Goal: Information Seeking & Learning: Learn about a topic

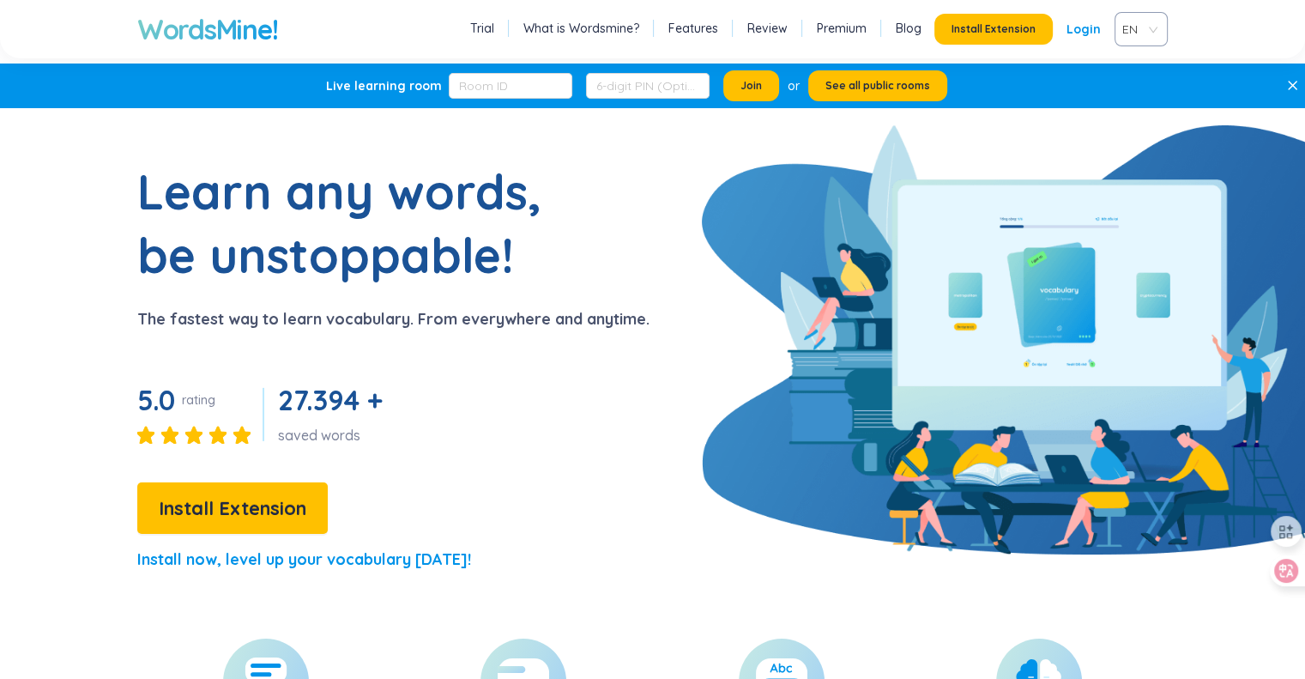
scroll to position [86, 0]
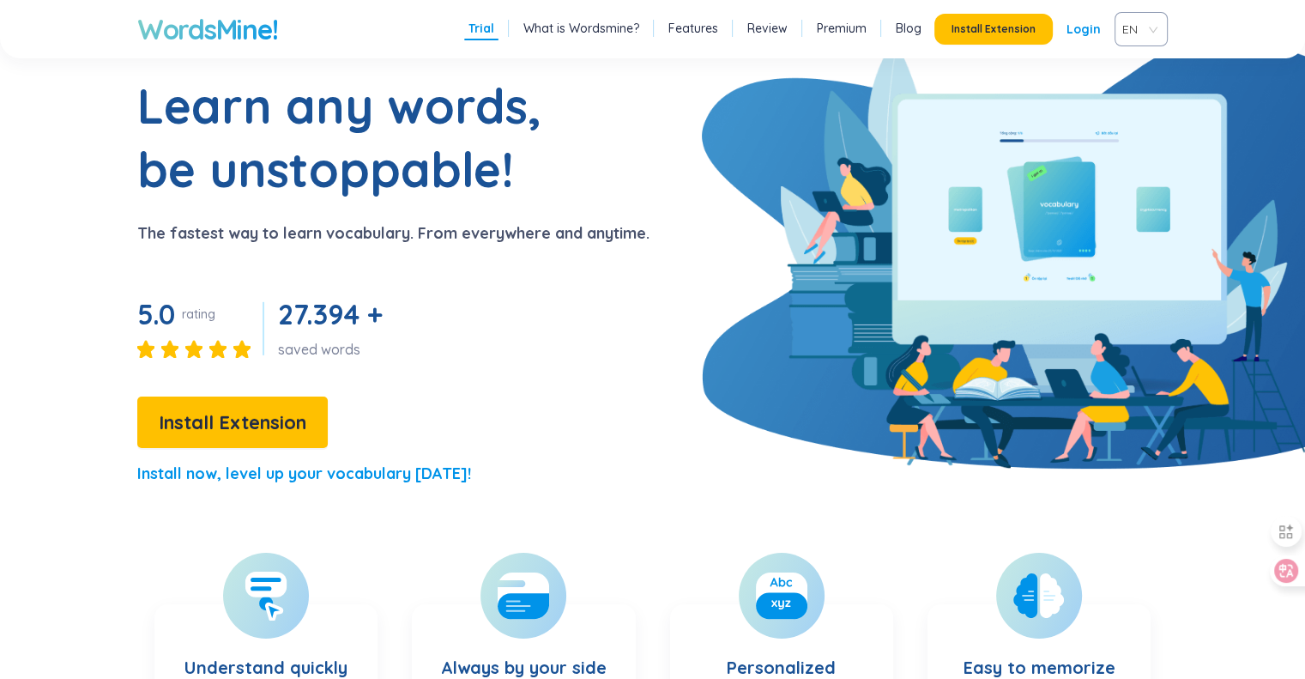
click at [432, 232] on p "The fastest way to learn vocabulary. From everywhere and anytime." at bounding box center [393, 233] width 512 height 24
drag, startPoint x: 432, startPoint y: 232, endPoint x: 449, endPoint y: 232, distance: 16.3
click at [432, 232] on p "The fastest way to learn vocabulary. From everywhere and anytime." at bounding box center [393, 233] width 512 height 24
click at [455, 233] on p "The fastest way to learn vocabulary. From everywhere and anytime." at bounding box center [393, 233] width 512 height 24
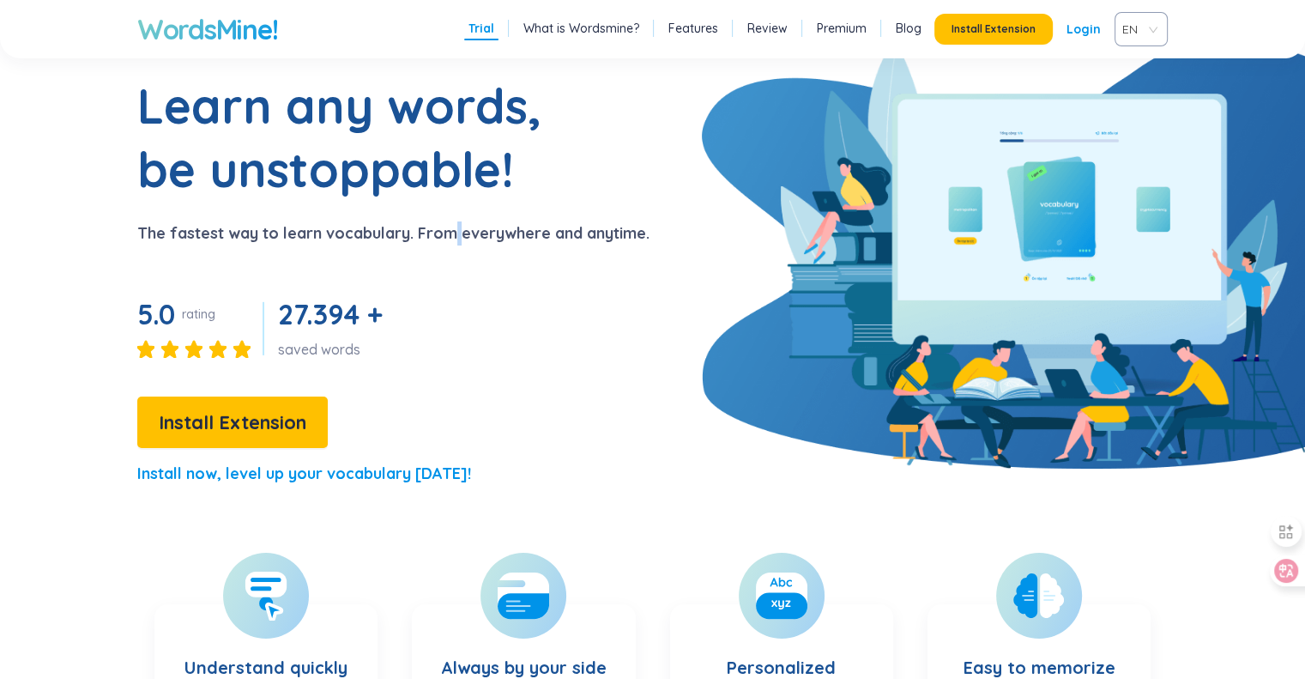
click at [452, 244] on p "The fastest way to learn vocabulary. From everywhere and anytime." at bounding box center [393, 233] width 512 height 24
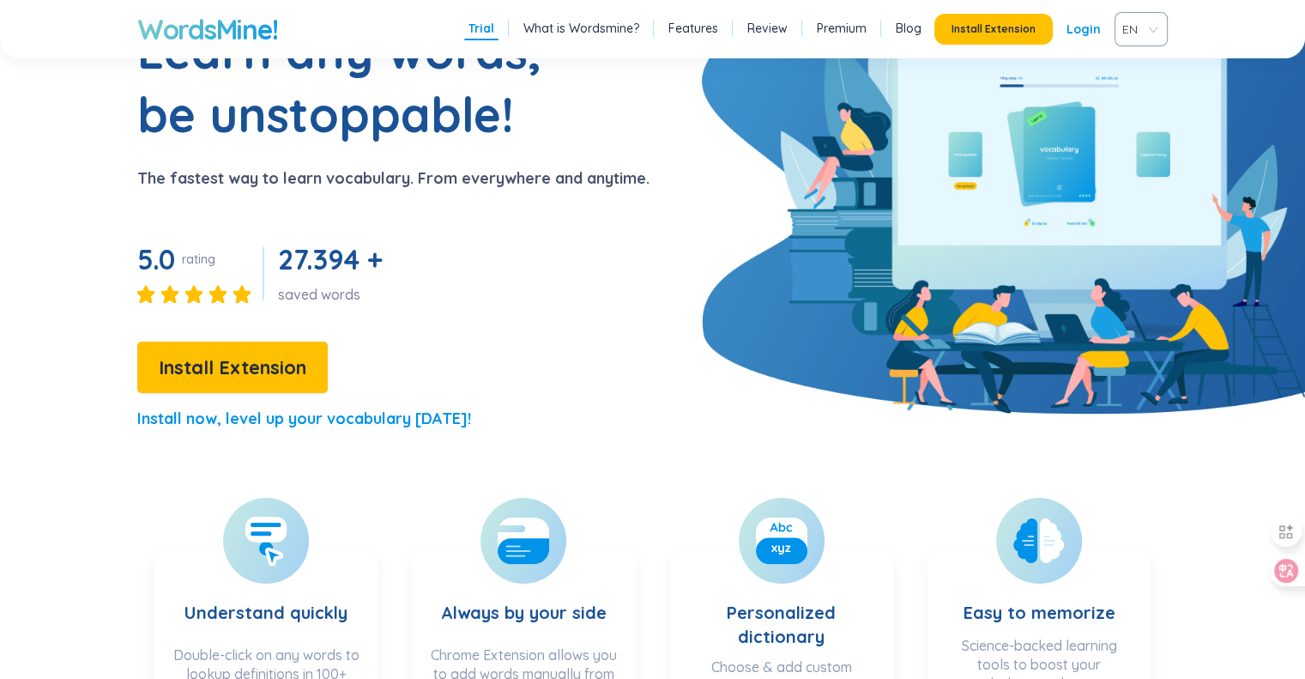
scroll to position [172, 0]
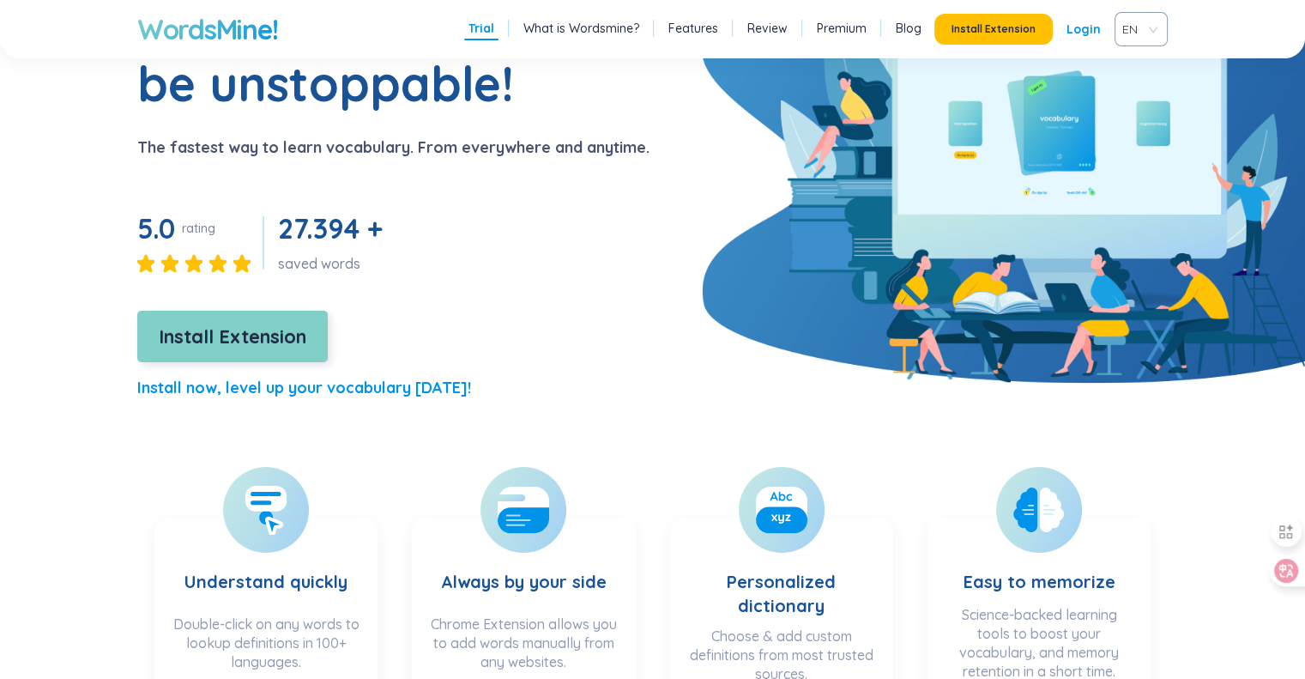
click at [261, 320] on button "Install Extension" at bounding box center [232, 336] width 190 height 51
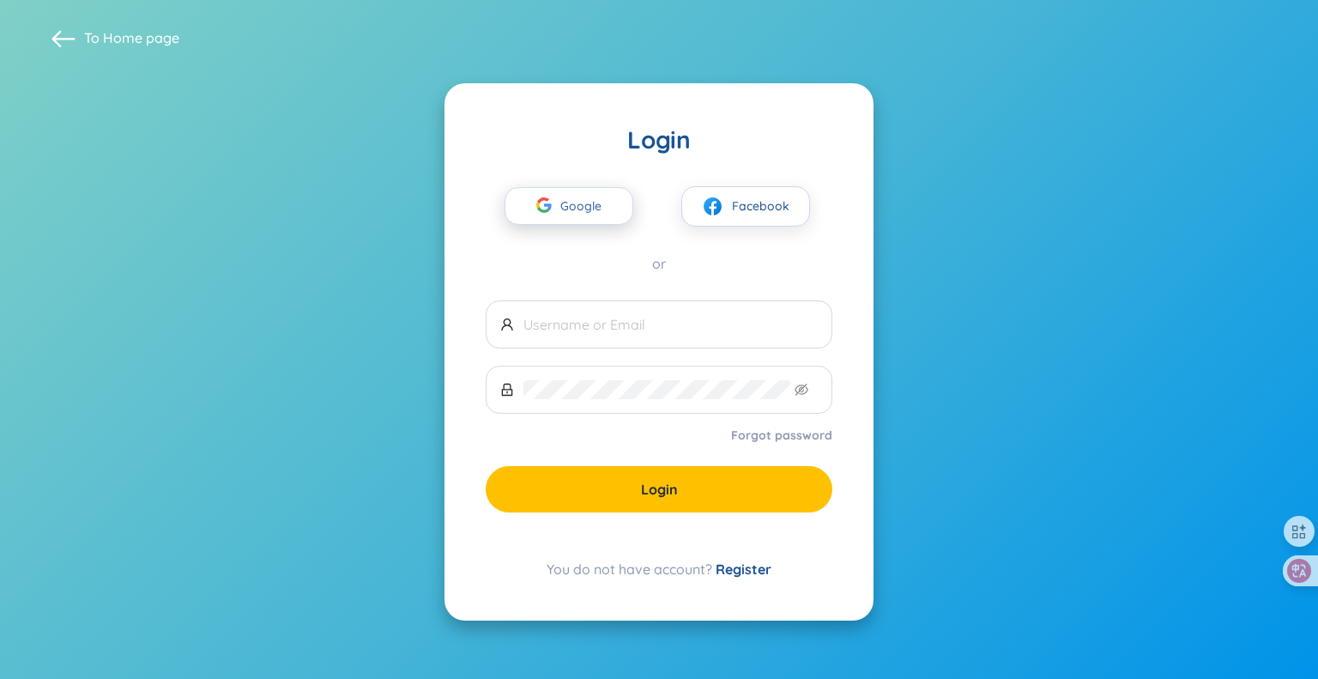
click at [603, 206] on span "Google" at bounding box center [585, 206] width 50 height 36
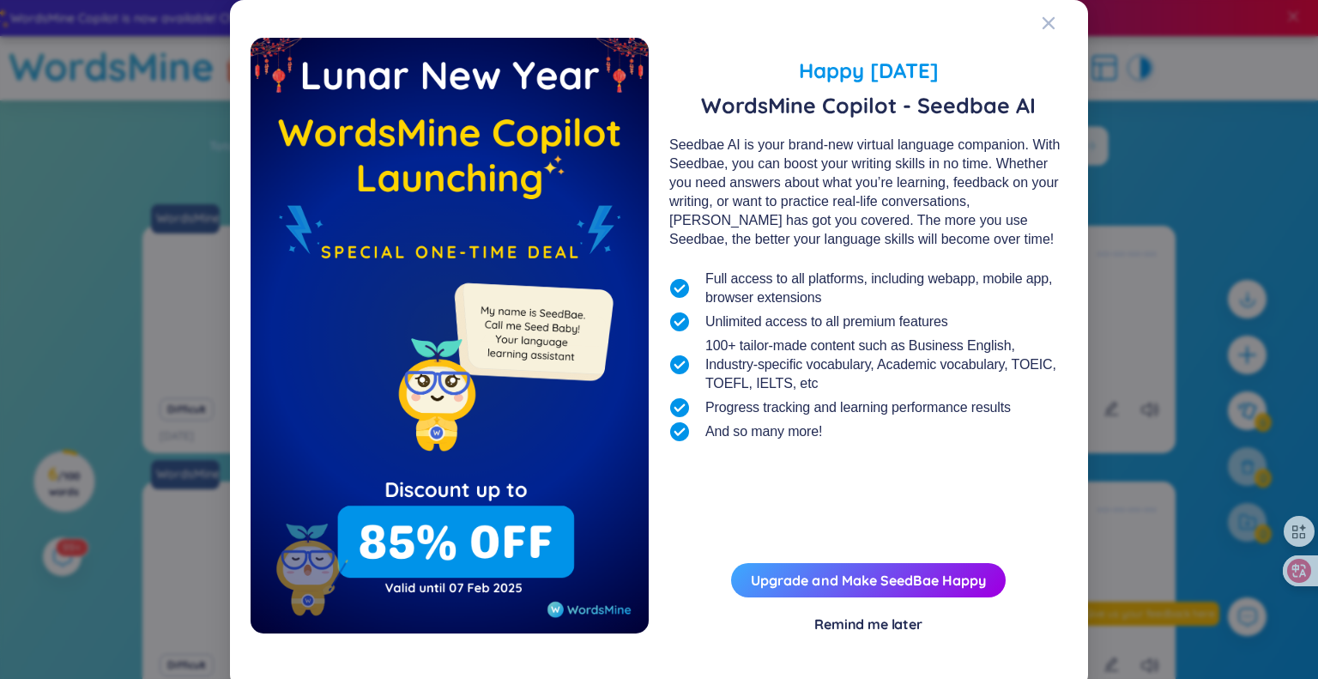
click at [868, 627] on div "Remind me later" at bounding box center [868, 623] width 108 height 19
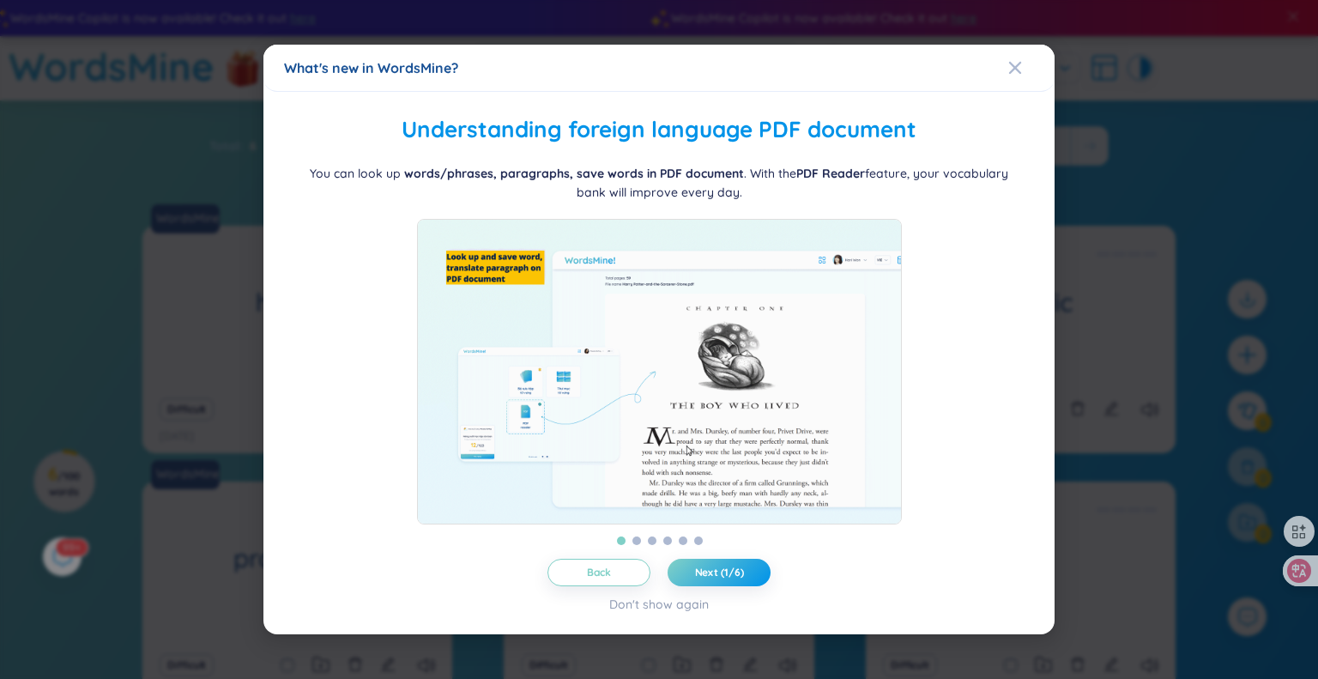
click at [517, 167] on b "words/phrases, paragraphs, save words in PDF document" at bounding box center [574, 173] width 340 height 15
click at [518, 166] on b "words/phrases, paragraphs, save words in PDF document" at bounding box center [574, 173] width 340 height 15
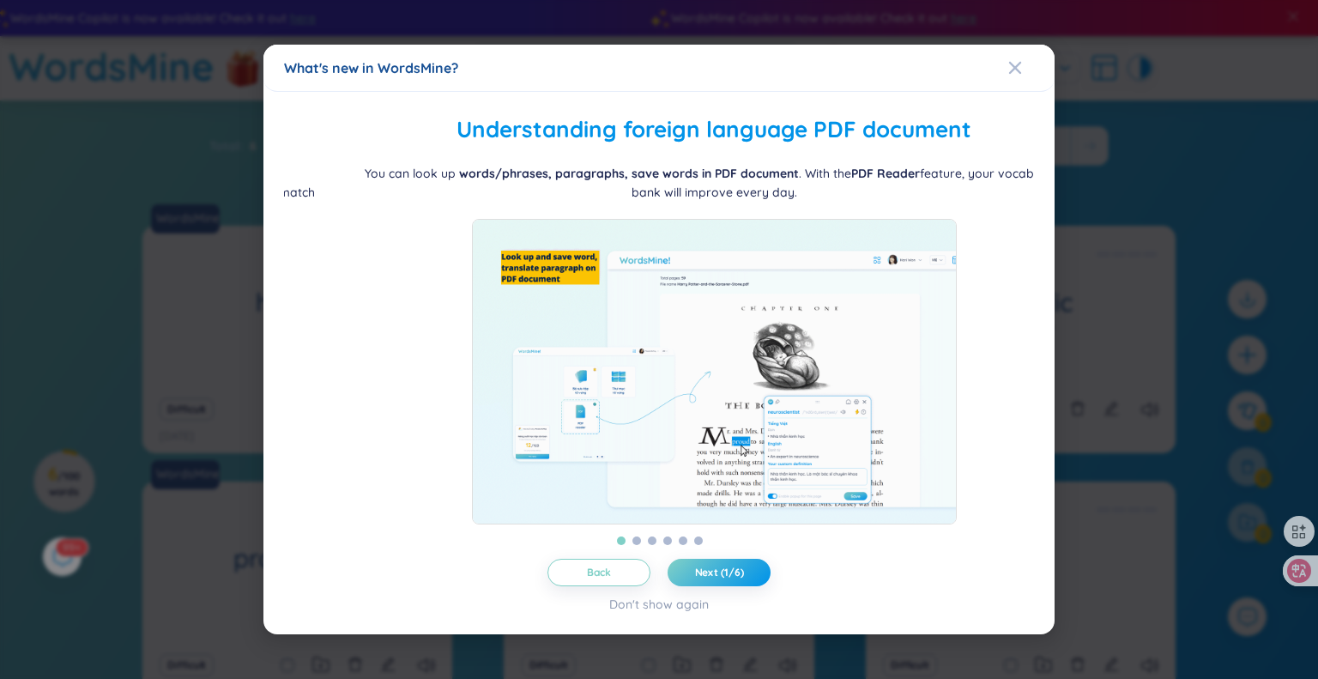
drag, startPoint x: 508, startPoint y: 165, endPoint x: 564, endPoint y: 166, distance: 56.6
click at [563, 166] on b "words/phrases, paragraphs, save words in PDF document" at bounding box center [629, 173] width 340 height 15
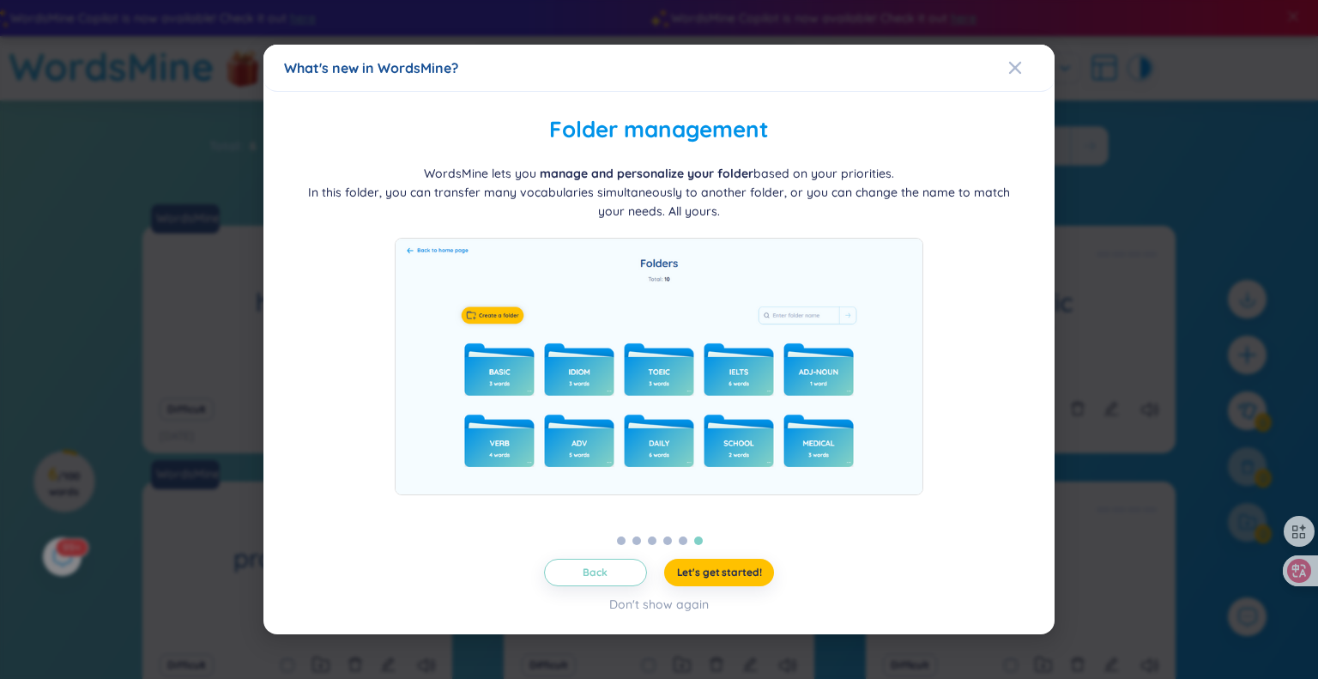
drag, startPoint x: 622, startPoint y: 172, endPoint x: 1056, endPoint y: 170, distance: 434.1
click at [1056, 170] on div "What's new in WordsMine? Folder management WordsMine lets you manage and person…" at bounding box center [659, 339] width 1318 height 679
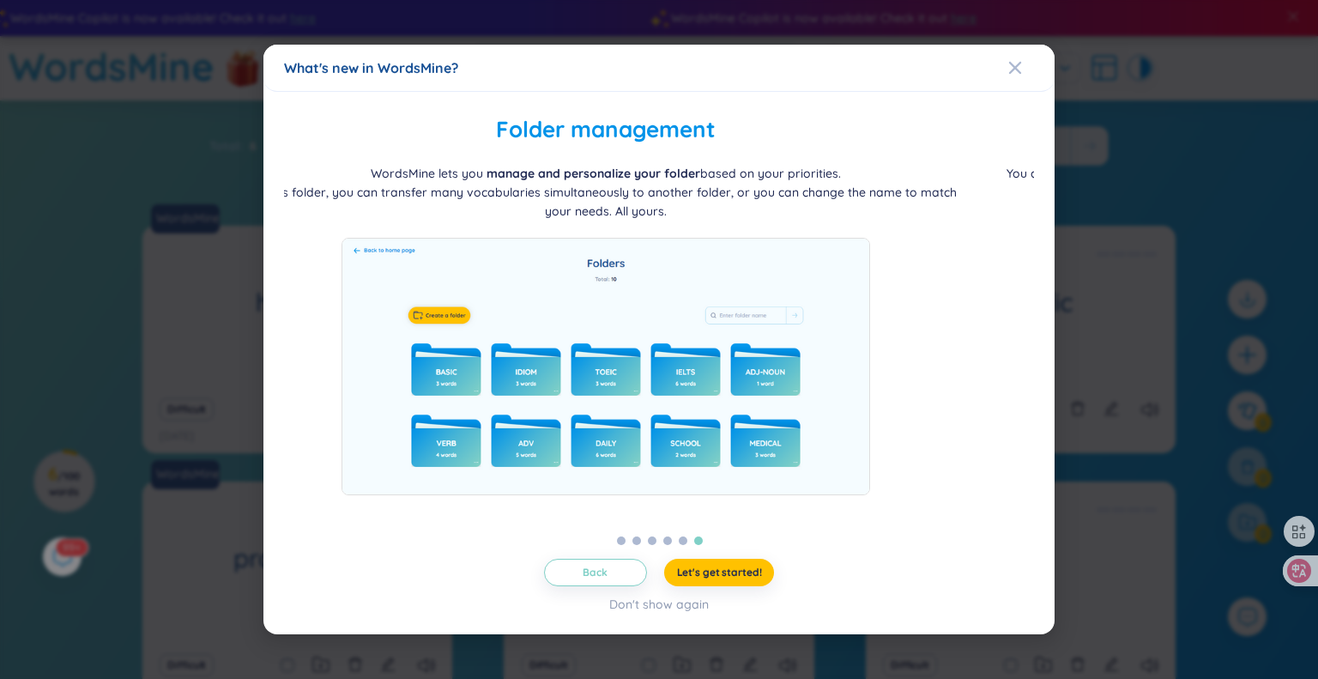
drag, startPoint x: 999, startPoint y: 201, endPoint x: 609, endPoint y: 229, distance: 391.3
click at [609, 229] on div "WordsMine lets you manage and personalize your folder based on your priorities.…" at bounding box center [606, 329] width 750 height 331
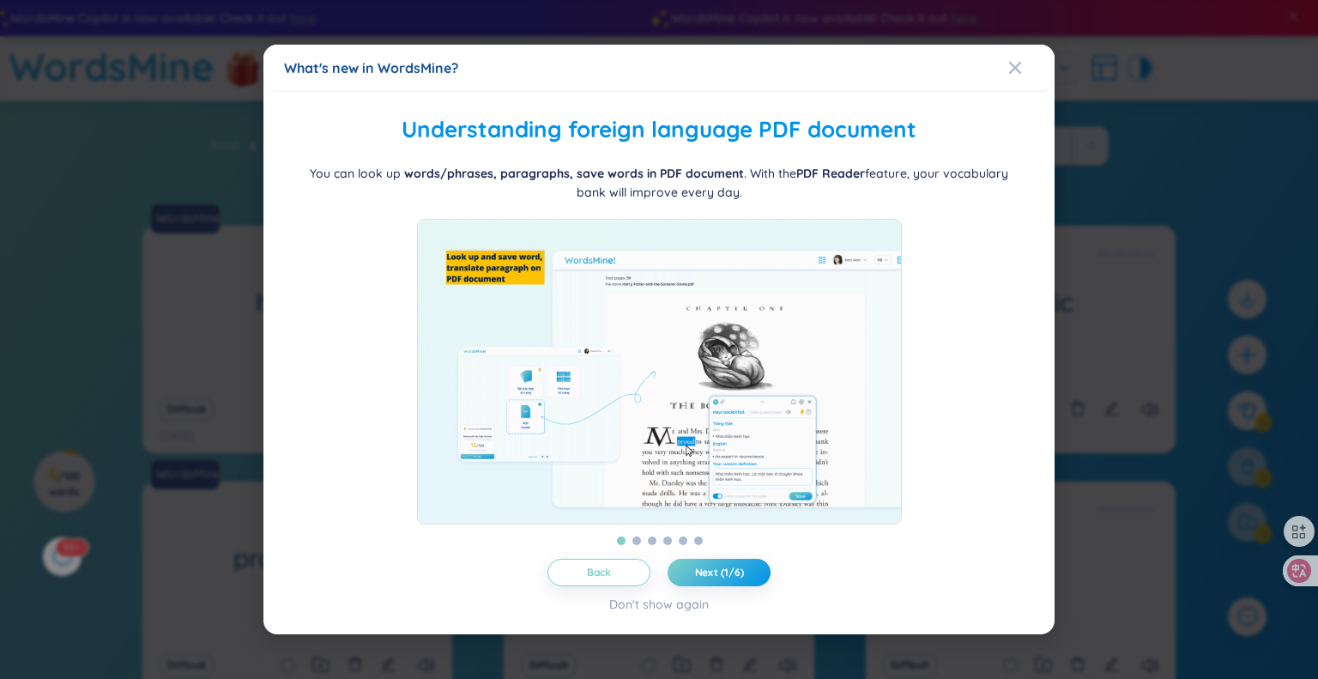
drag, startPoint x: 805, startPoint y: 244, endPoint x: 647, endPoint y: 250, distance: 158.8
click at [647, 250] on img at bounding box center [659, 371] width 485 height 305
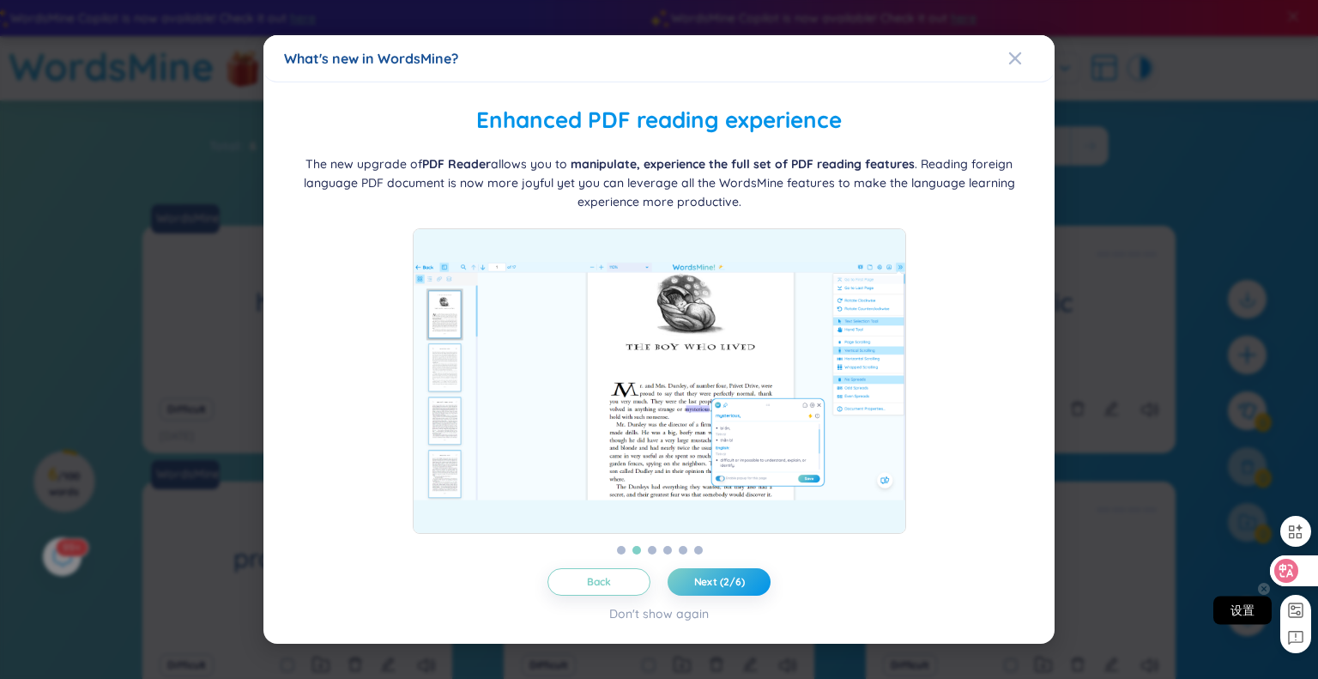
click at [1294, 606] on rect at bounding box center [1295, 610] width 14 height 14
select select "mini"
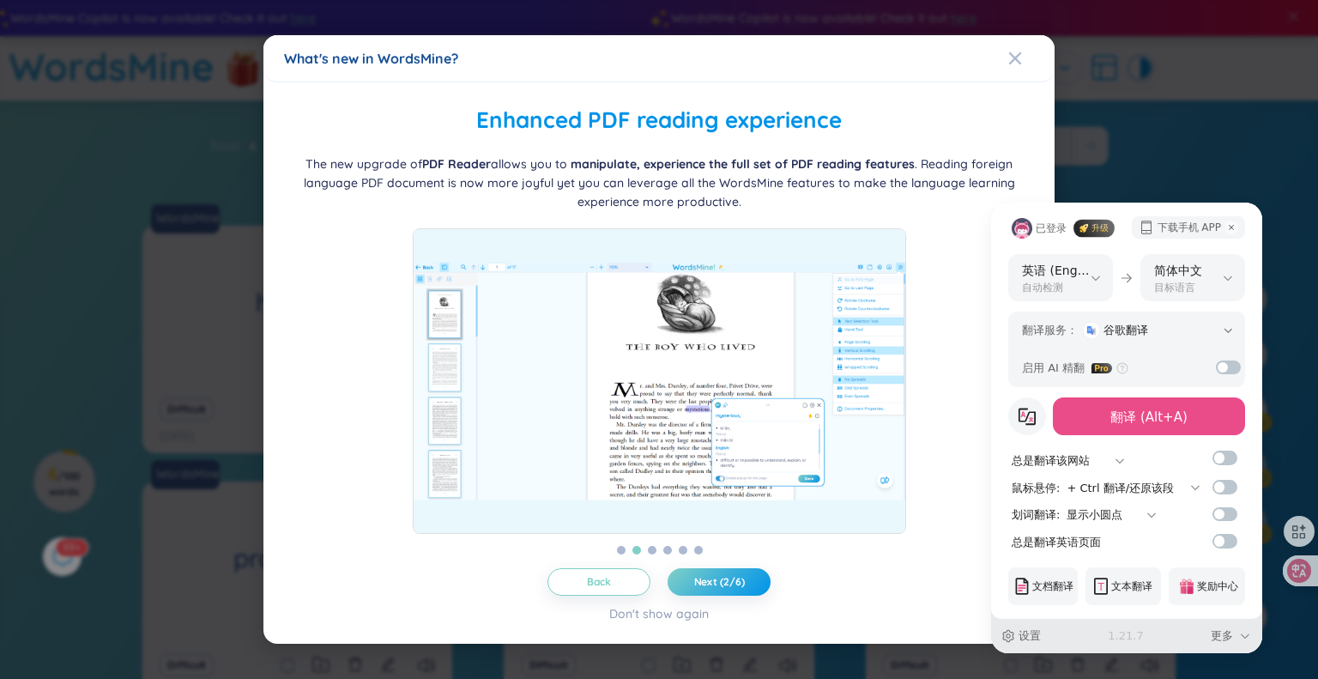
click at [1113, 465] on select "总是翻译该网站 不自动翻译该网站" at bounding box center [1063, 460] width 125 height 17
click at [1175, 490] on select "+ Ctrl 翻译/还原该段 + Shift 翻译/还原该段 + Alt 翻译/还原该段 + 长按鼠标左键 直接翻译该段 自定义快捷键(打开设置)" at bounding box center [1128, 488] width 145 height 17
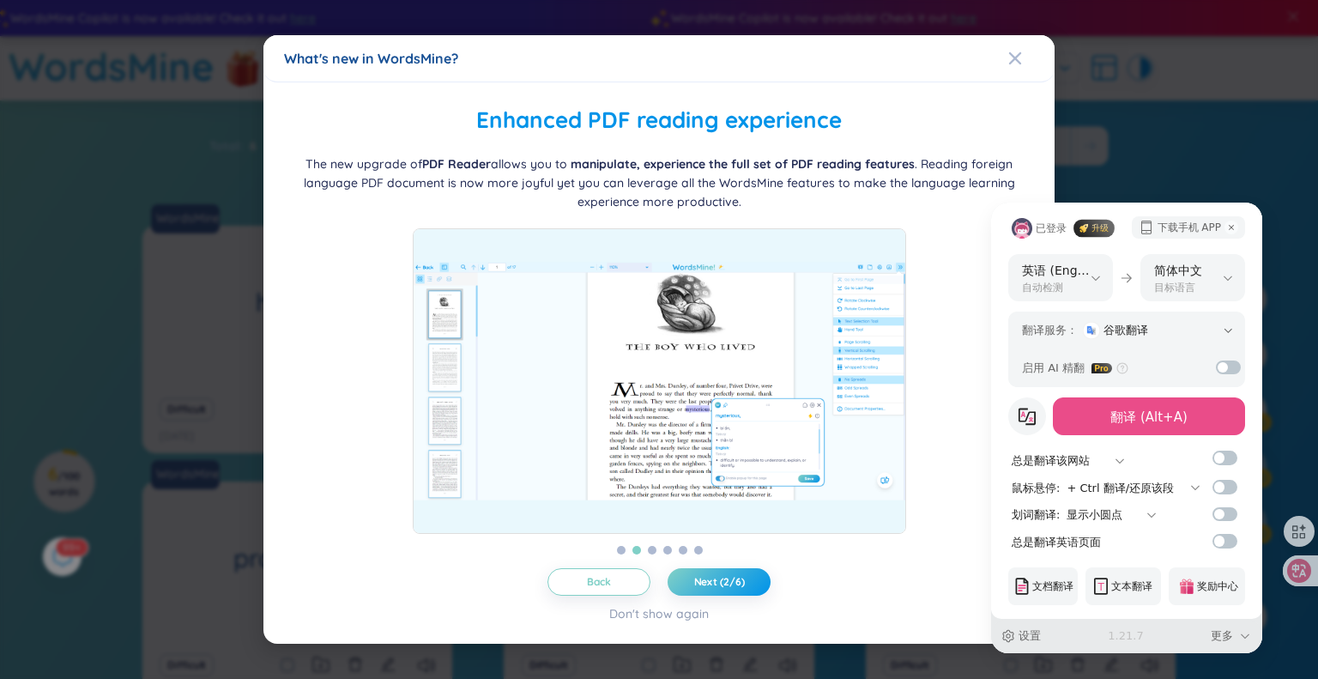
click at [1175, 490] on select "+ Ctrl 翻译/还原该段 + Shift 翻译/还原该段 + Alt 翻译/还原该段 + 长按鼠标左键 直接翻译该段 自定义快捷键(打开设置)" at bounding box center [1128, 488] width 145 height 17
click at [1056, 480] on select "+ Ctrl 翻译/还原该段 + Shift 翻译/还原该段 + Alt 翻译/还原该段 + 长按鼠标左键 直接翻译该段 自定义快捷键(打开设置)" at bounding box center [1128, 488] width 145 height 17
click at [1161, 490] on select "+ Ctrl 翻译/还原该段 + Shift 翻译/还原该段 + Alt 翻译/还原该段 + 长按鼠标左键 直接翻译该段 自定义快捷键(打开设置)" at bounding box center [1128, 488] width 145 height 17
click at [1173, 484] on select "+ Ctrl 翻译/还原该段 + Shift 翻译/还原该段 + Alt 翻译/还原该段 + 长按鼠标左键 直接翻译该段 自定义快捷键(打开设置)" at bounding box center [1128, 488] width 145 height 17
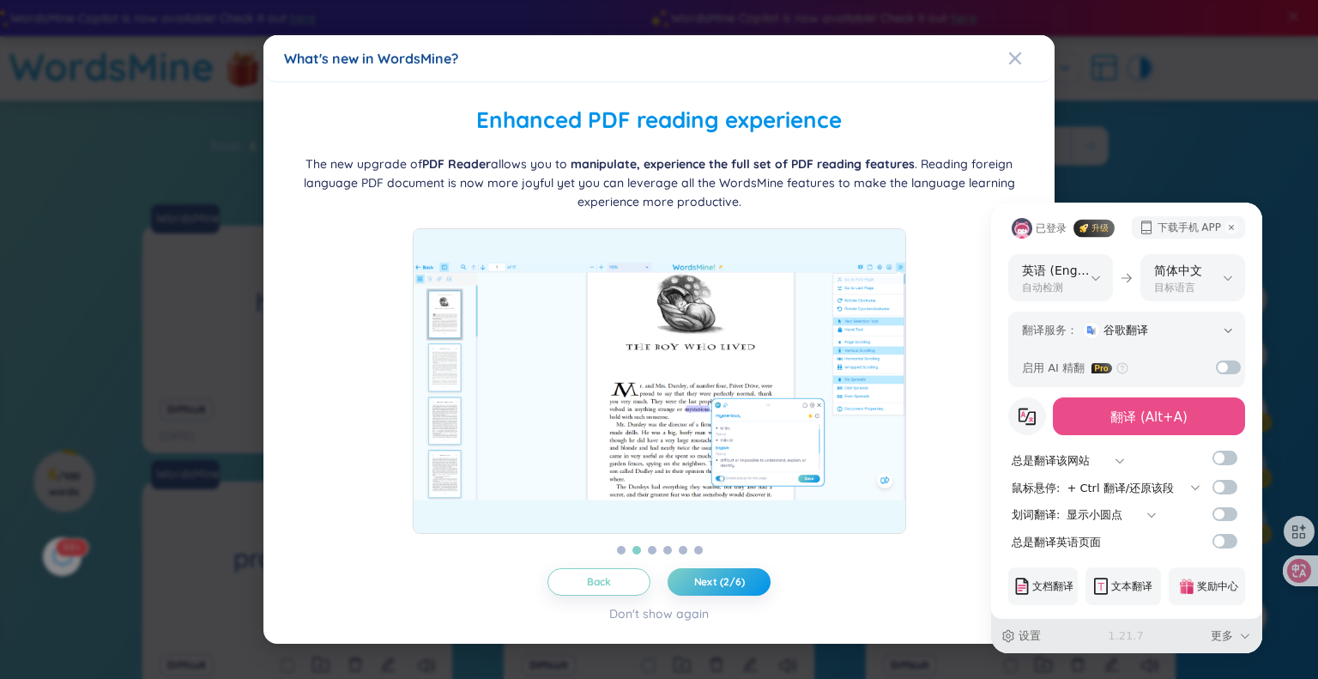
click at [1222, 487] on input "checkbox" at bounding box center [1224, 487] width 25 height 14
checkbox input "true"
click at [1150, 512] on select "直接触发 显示图标 显示小圆点 按 Ctrl 触发 按 Alt 触发 按 Shift 触发" at bounding box center [1107, 514] width 102 height 17
click at [1221, 512] on input "checkbox" at bounding box center [1224, 514] width 25 height 14
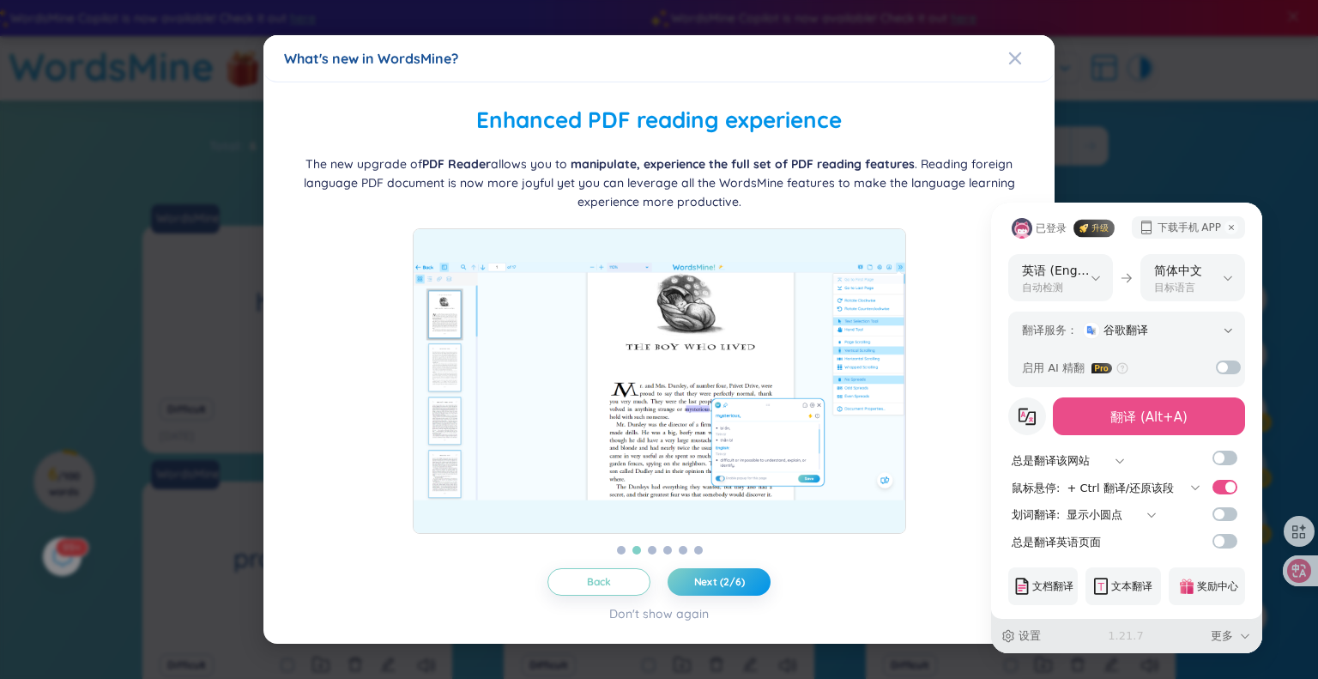
checkbox input "true"
click at [1132, 514] on select "直接触发 显示图标 显示小圆点 按 Ctrl 触发 按 Alt 触发 按 Shift 触发" at bounding box center [1107, 514] width 102 height 17
click at [1148, 510] on select "直接触发 显示图标 显示小圆点 按 Ctrl 触发 按 Alt 触发 按 Shift 触发" at bounding box center [1107, 514] width 102 height 17
click at [897, 168] on div "已登录 升级 下载手机 APP 自动检测 英语 (English) (自动检测) 简体中文 繁体中文-台湾 (繁體中文-台湾) 繁体中文-香港 (繁體中文-香…" at bounding box center [659, 339] width 1318 height 679
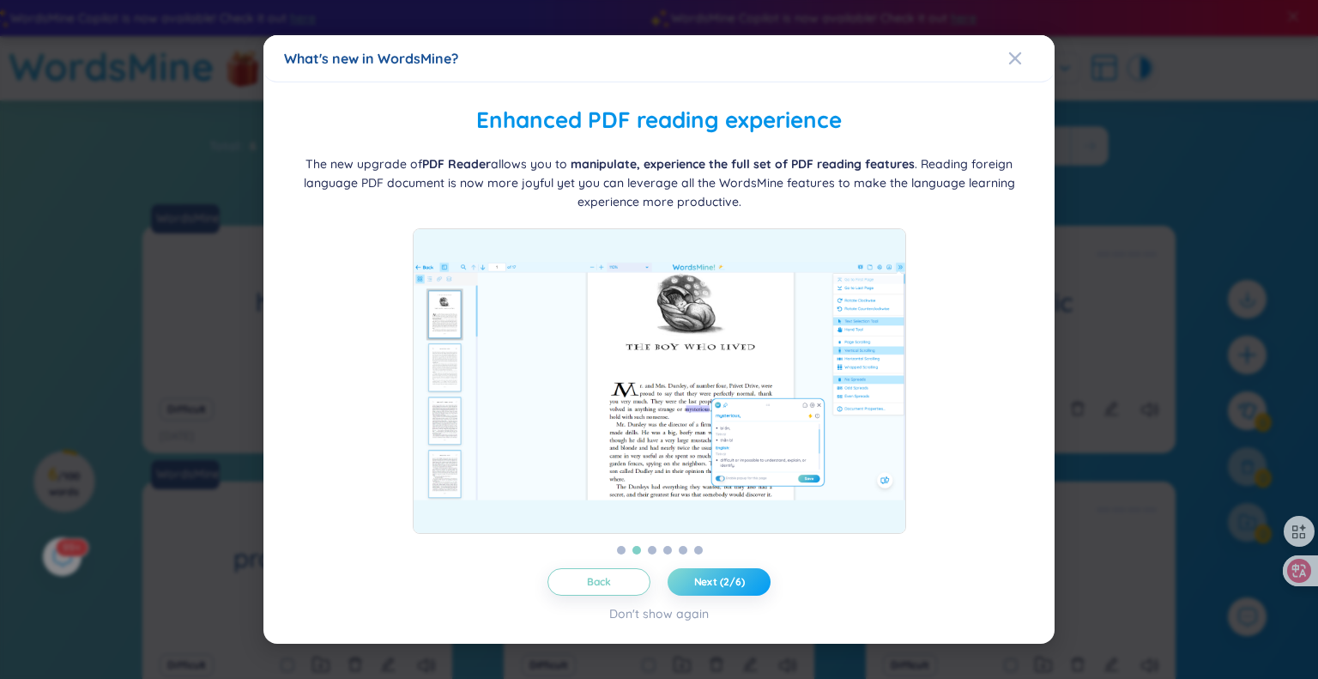
click at [721, 585] on span "Next (2/6)" at bounding box center [719, 582] width 51 height 14
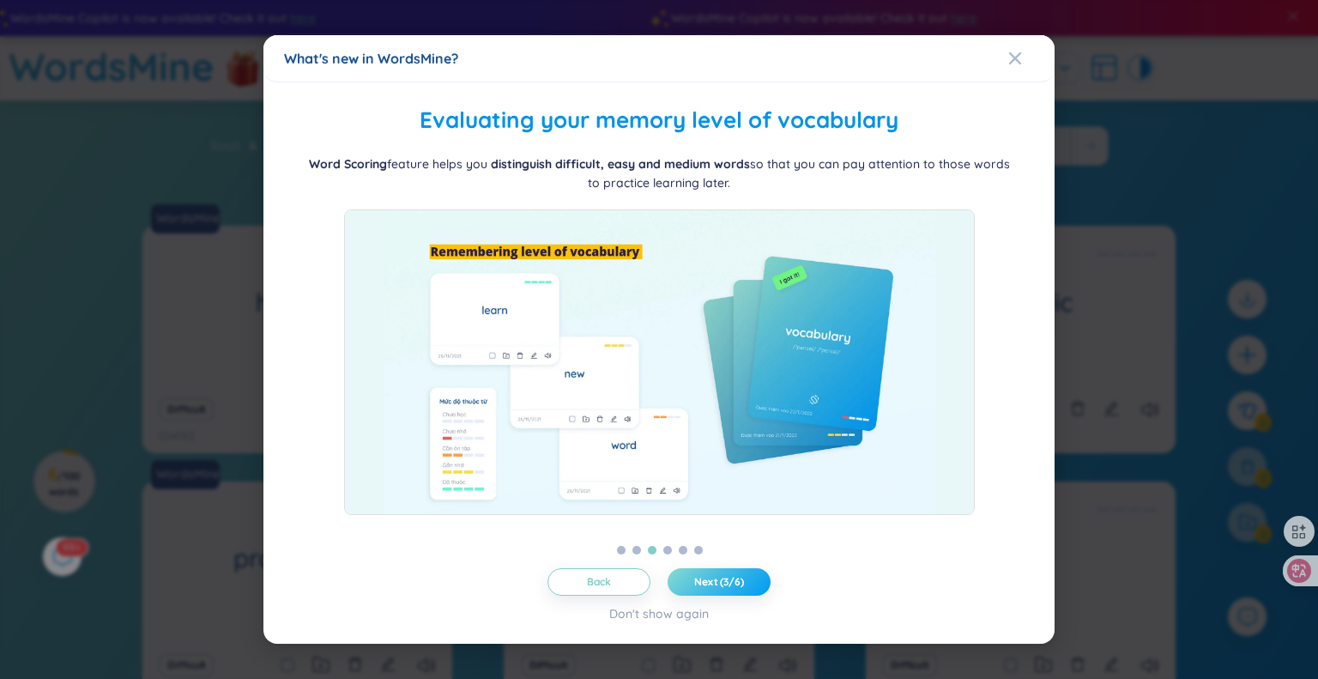
click at [714, 589] on button "Next (3/6)" at bounding box center [718, 581] width 103 height 27
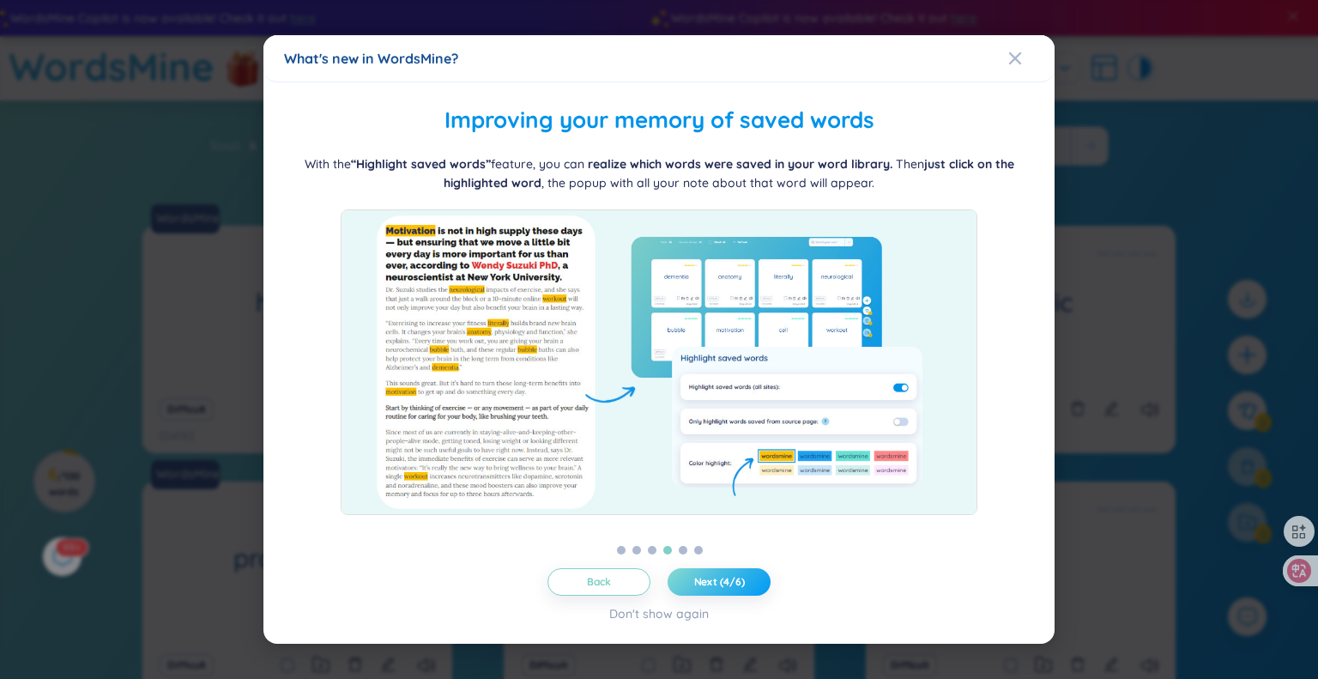
click at [714, 589] on button "Next (4/6)" at bounding box center [718, 581] width 103 height 27
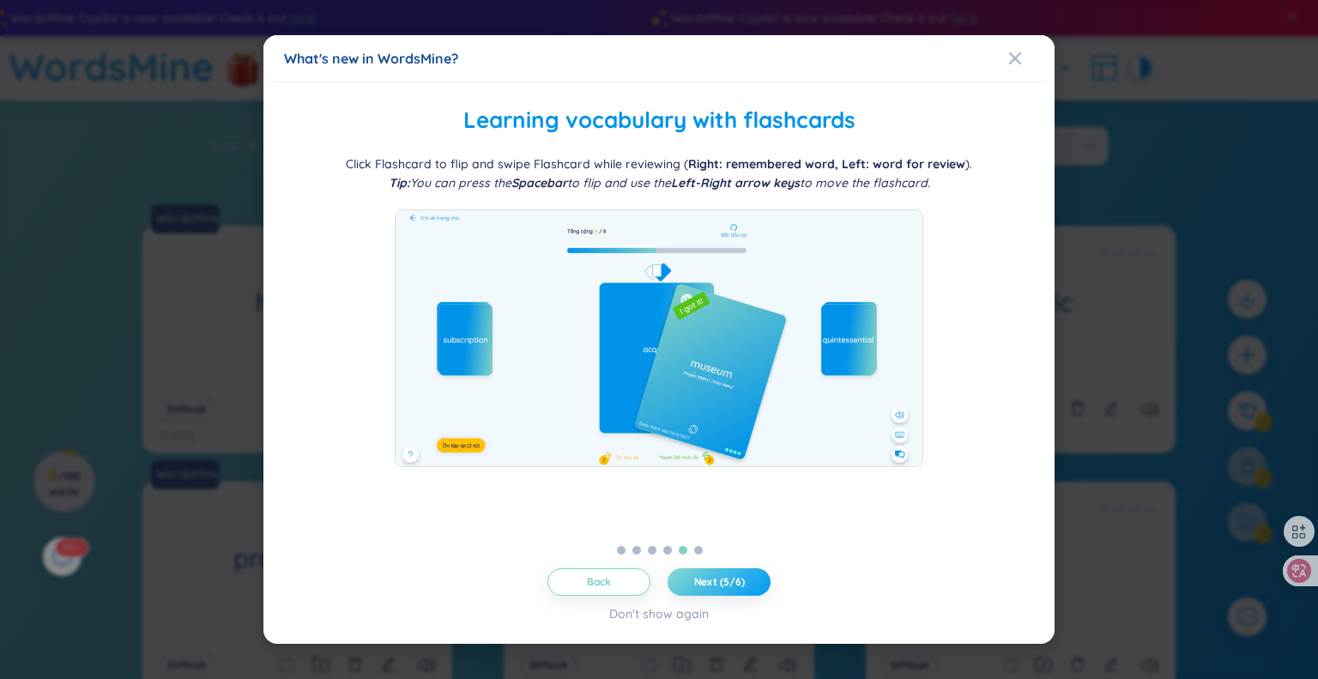
click at [714, 589] on button "Next (5/6)" at bounding box center [718, 581] width 103 height 27
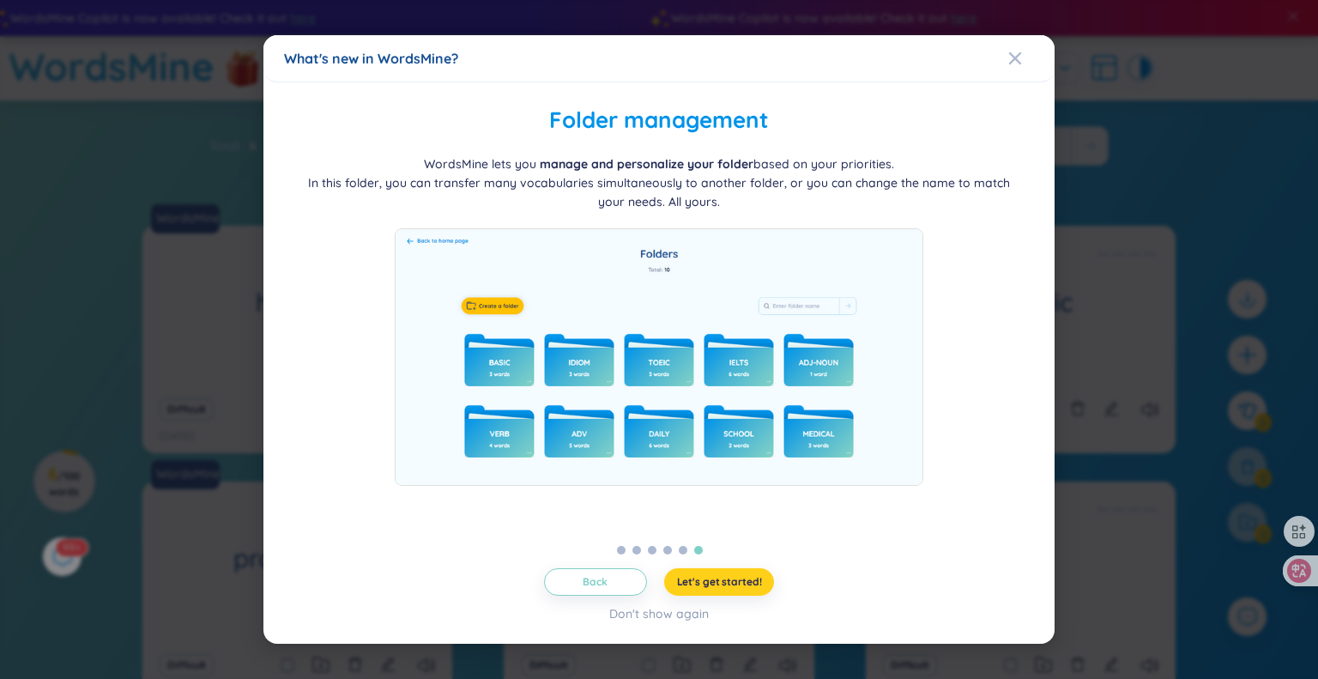
click at [724, 591] on button "Let's get started!" at bounding box center [719, 581] width 111 height 27
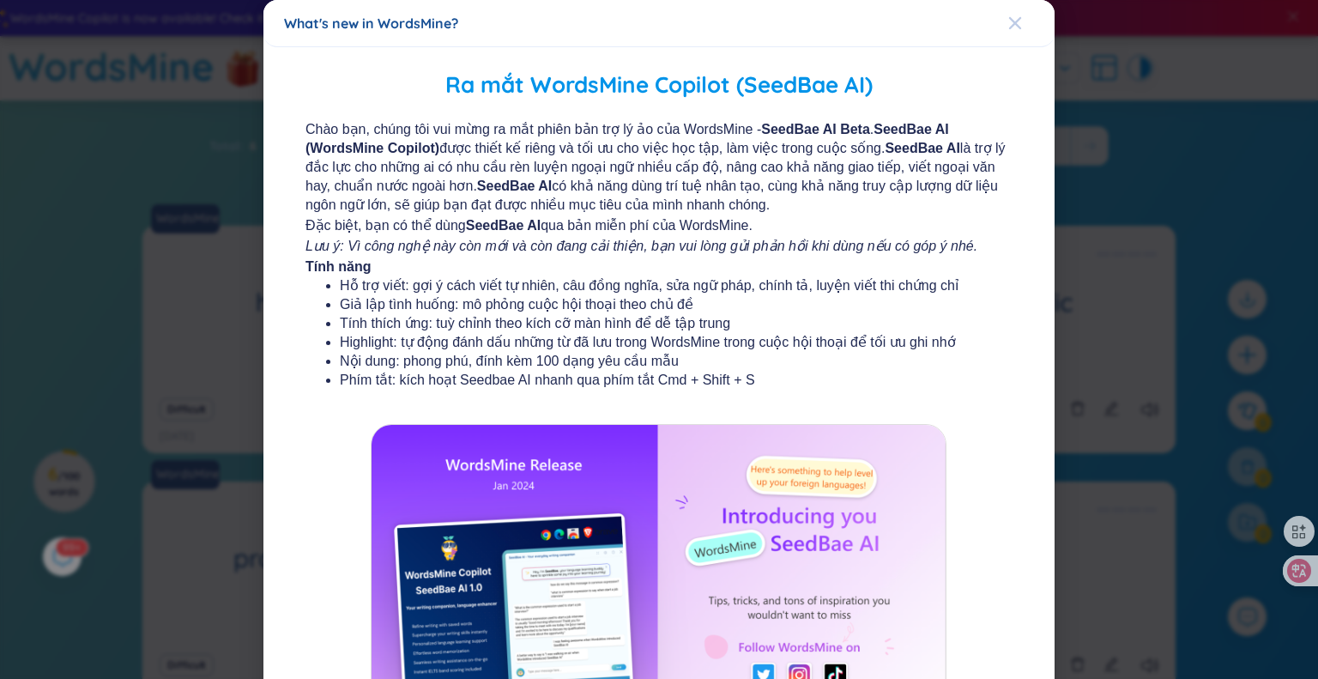
click at [1008, 26] on icon "Close" at bounding box center [1015, 23] width 14 height 14
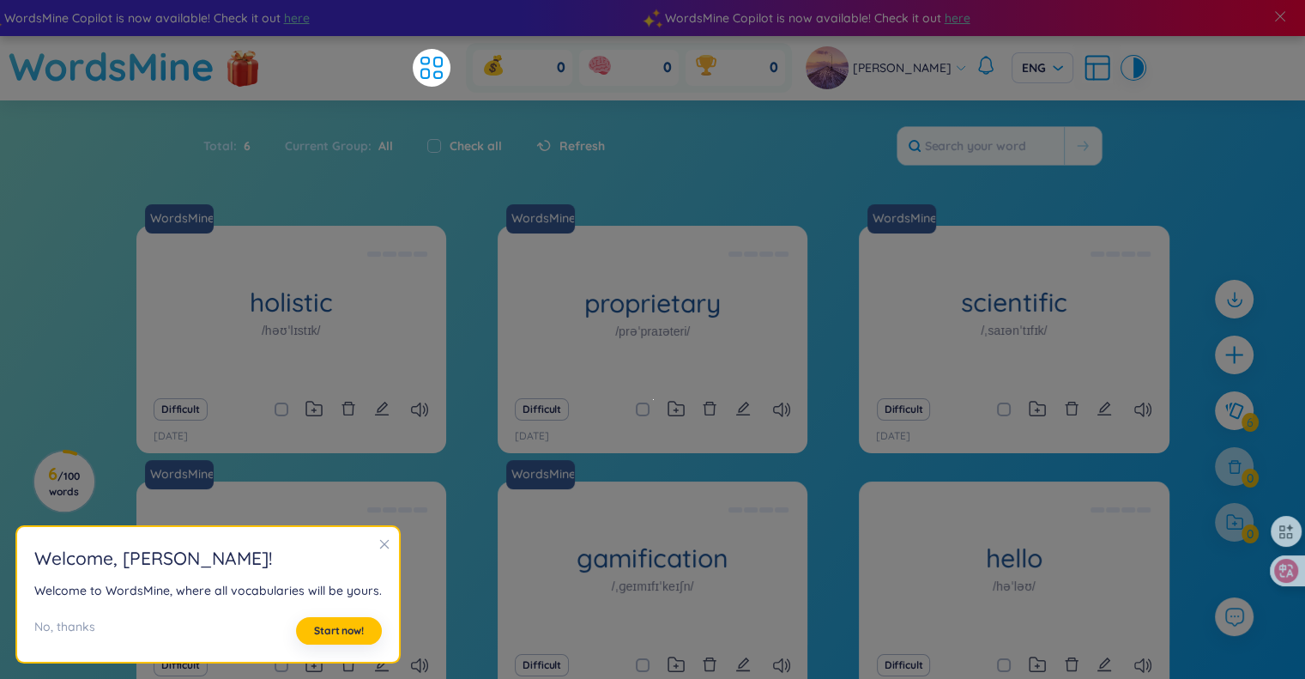
click at [151, 593] on div "Welcome to WordsMine, where all vocabularies will be yours." at bounding box center [207, 590] width 347 height 19
click at [199, 593] on div "Welcome to WordsMine, where all vocabularies will be yours." at bounding box center [207, 590] width 347 height 19
click at [327, 633] on span "Start now!" at bounding box center [339, 631] width 50 height 14
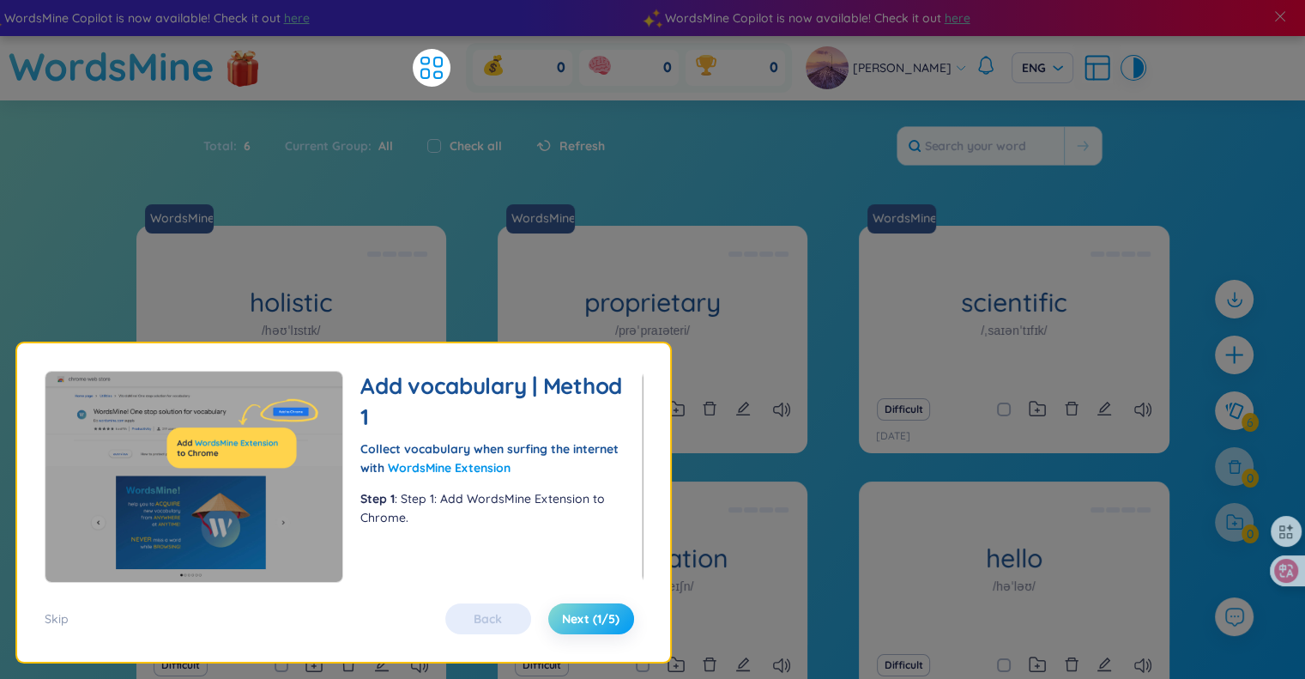
click at [580, 617] on span "Next (1/5)" at bounding box center [590, 618] width 57 height 17
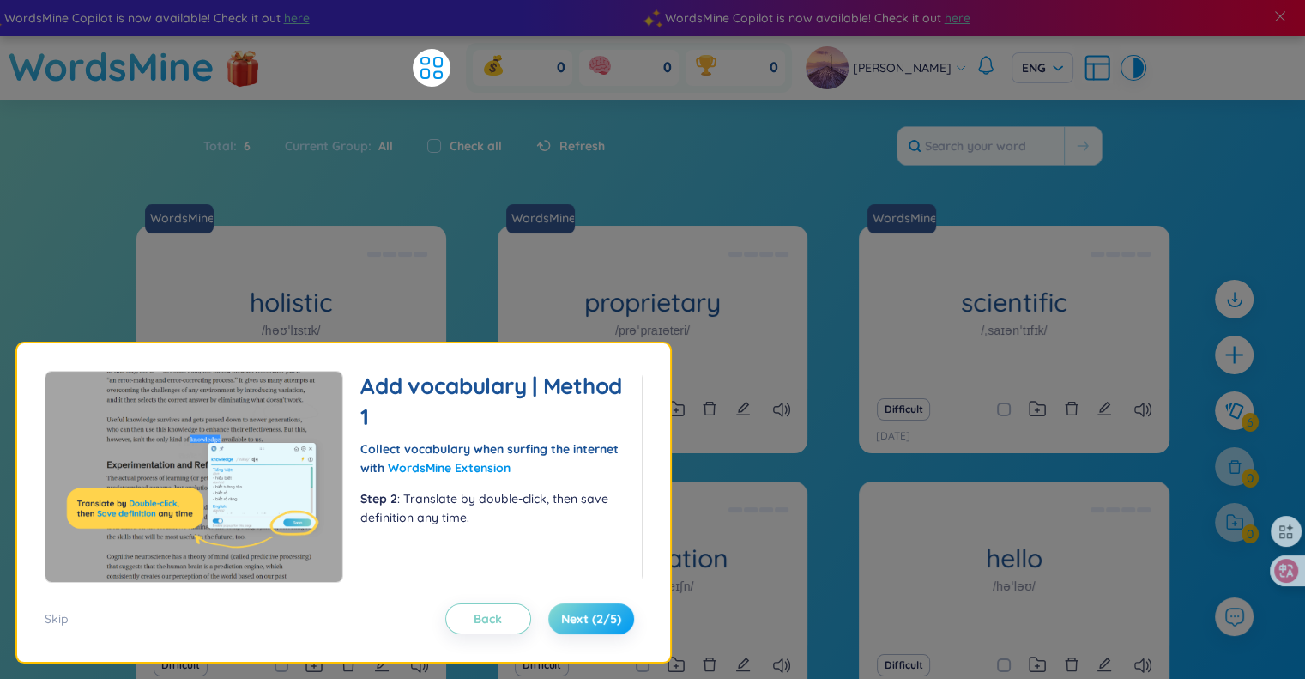
click at [580, 617] on span "Next (2/5)" at bounding box center [591, 618] width 60 height 17
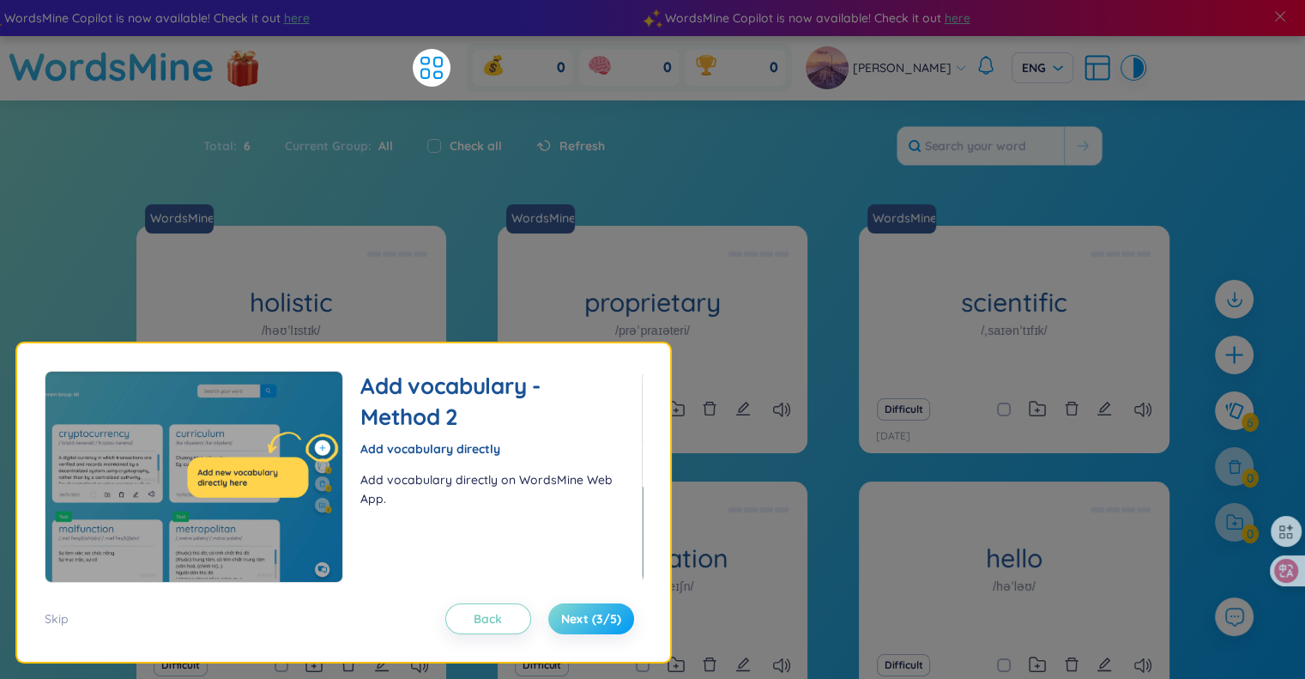
click at [580, 617] on span "Next (3/5)" at bounding box center [591, 618] width 60 height 17
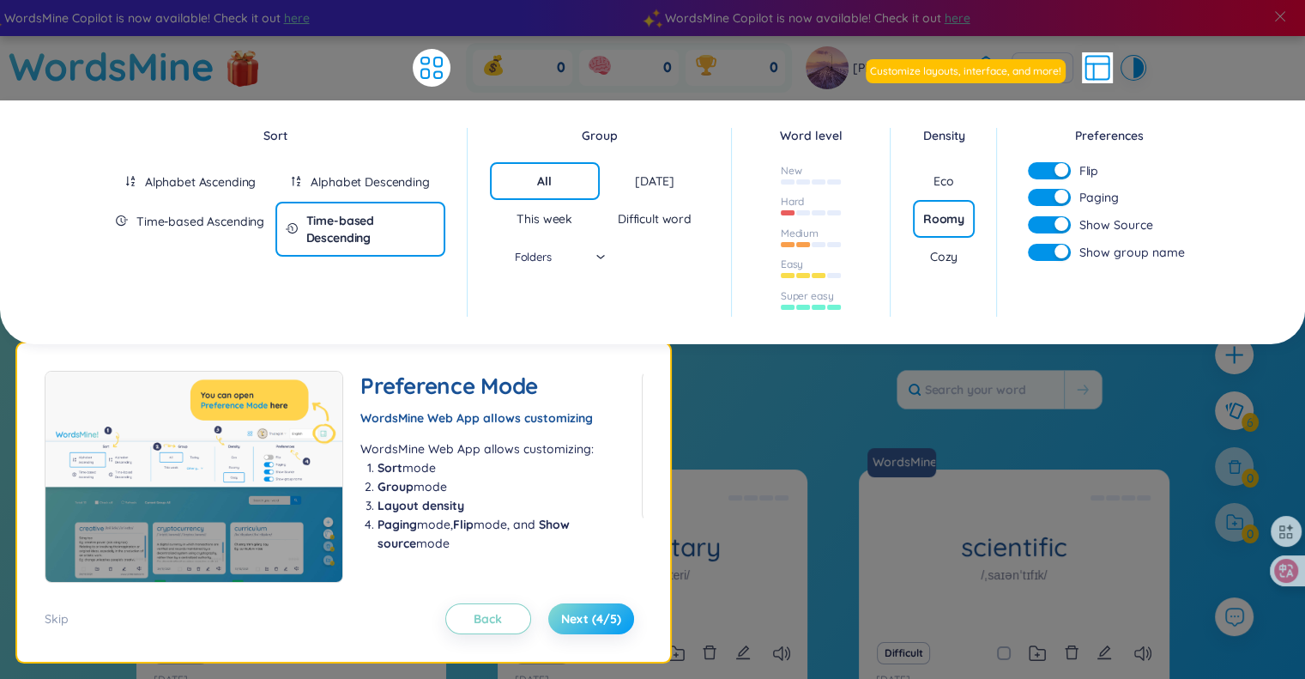
click at [580, 617] on span "Next (4/5)" at bounding box center [591, 618] width 60 height 17
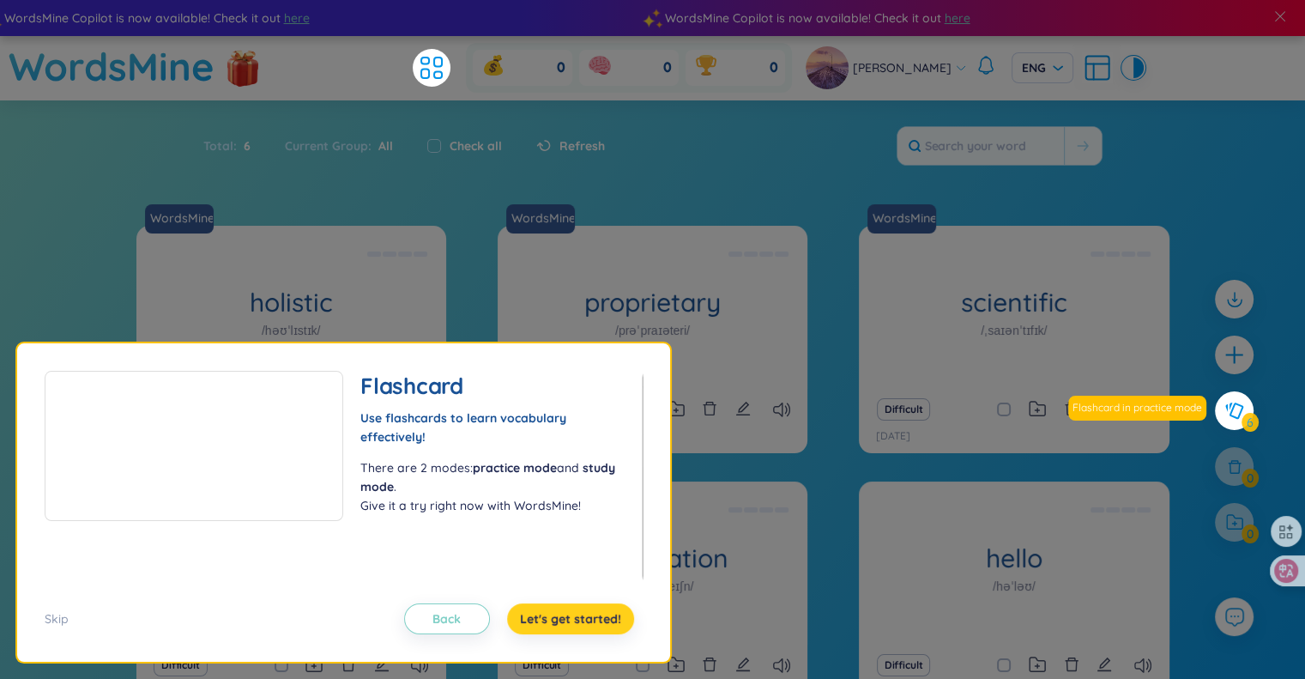
click at [580, 617] on span "Let's get started!" at bounding box center [570, 618] width 101 height 17
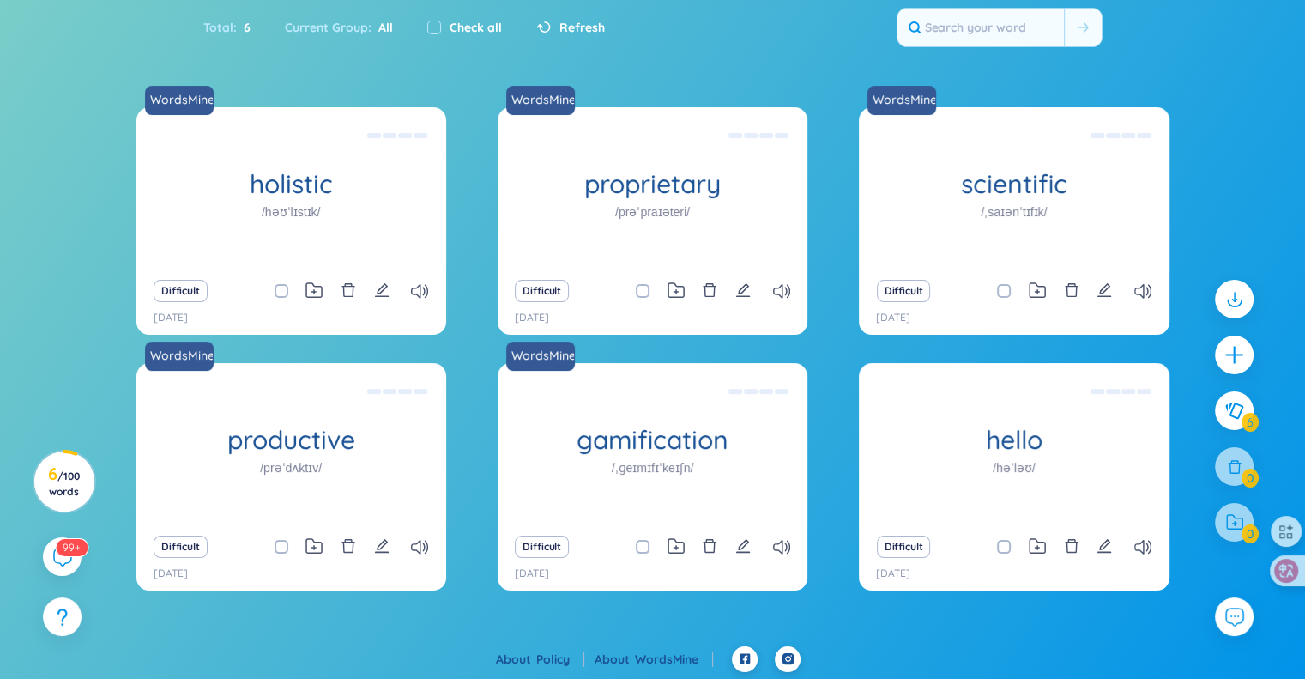
scroll to position [119, 0]
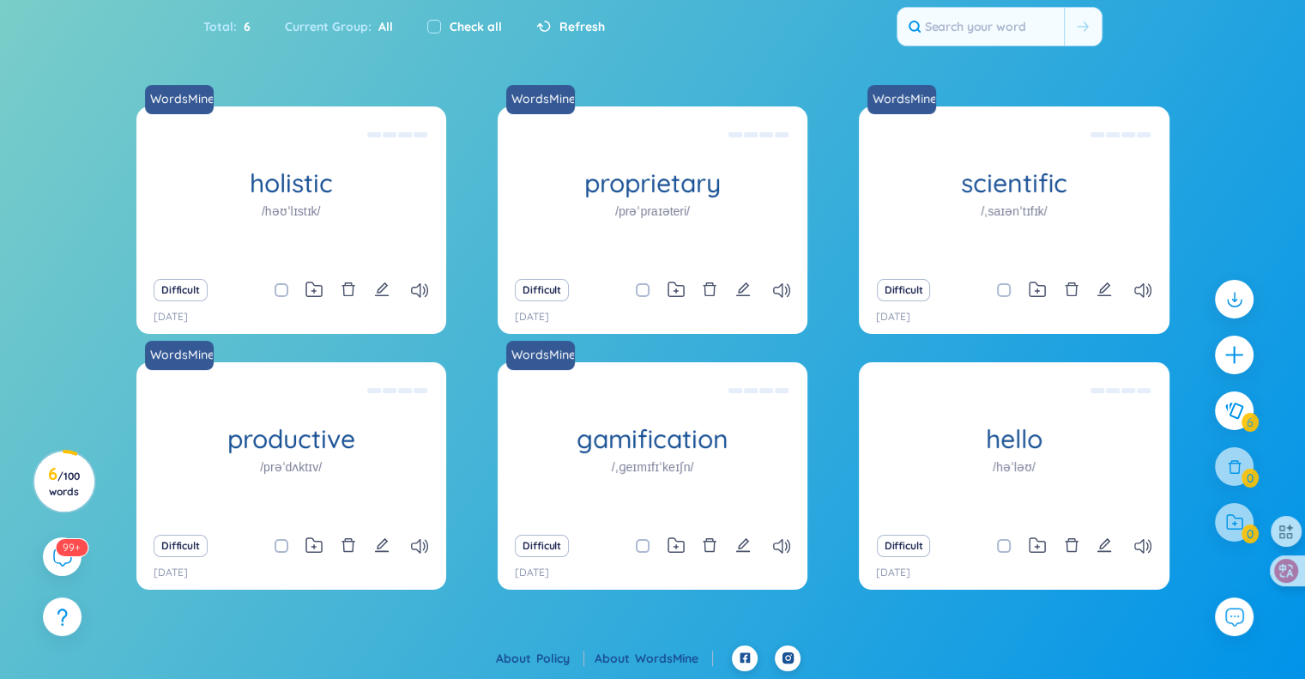
click at [410, 542] on div "Difficult" at bounding box center [291, 546] width 293 height 24
click at [411, 542] on icon at bounding box center [419, 546] width 17 height 15
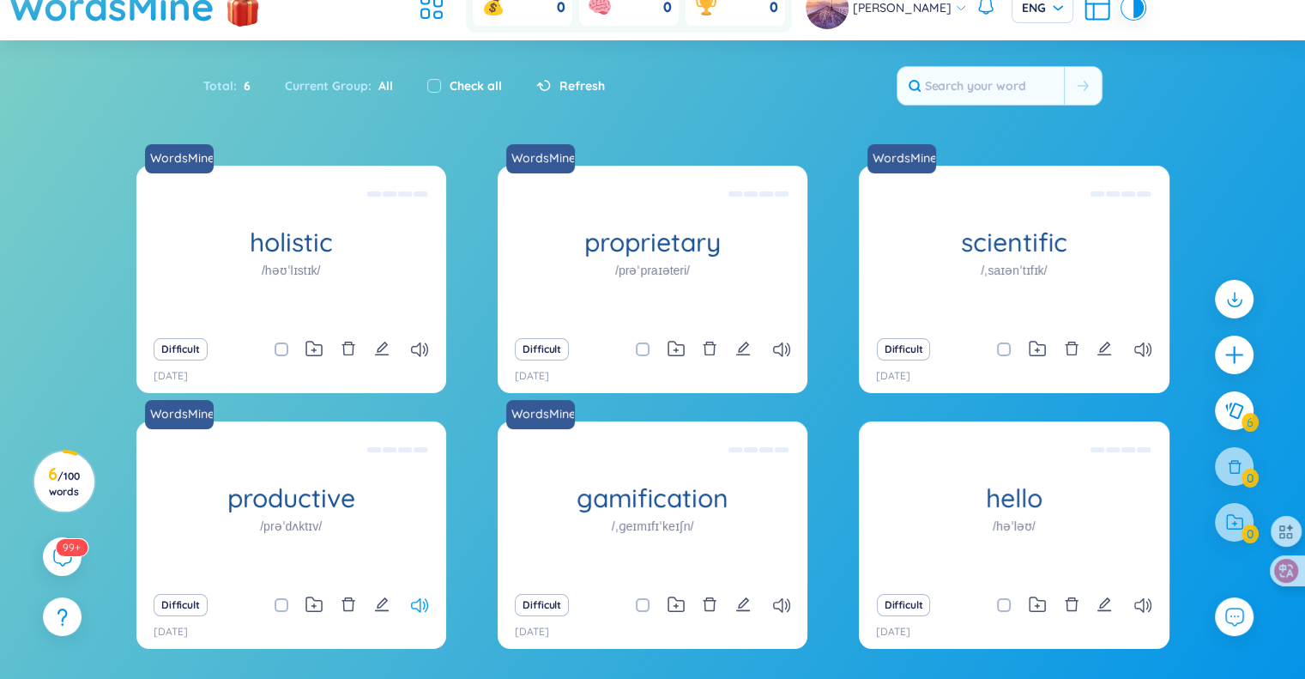
scroll to position [0, 0]
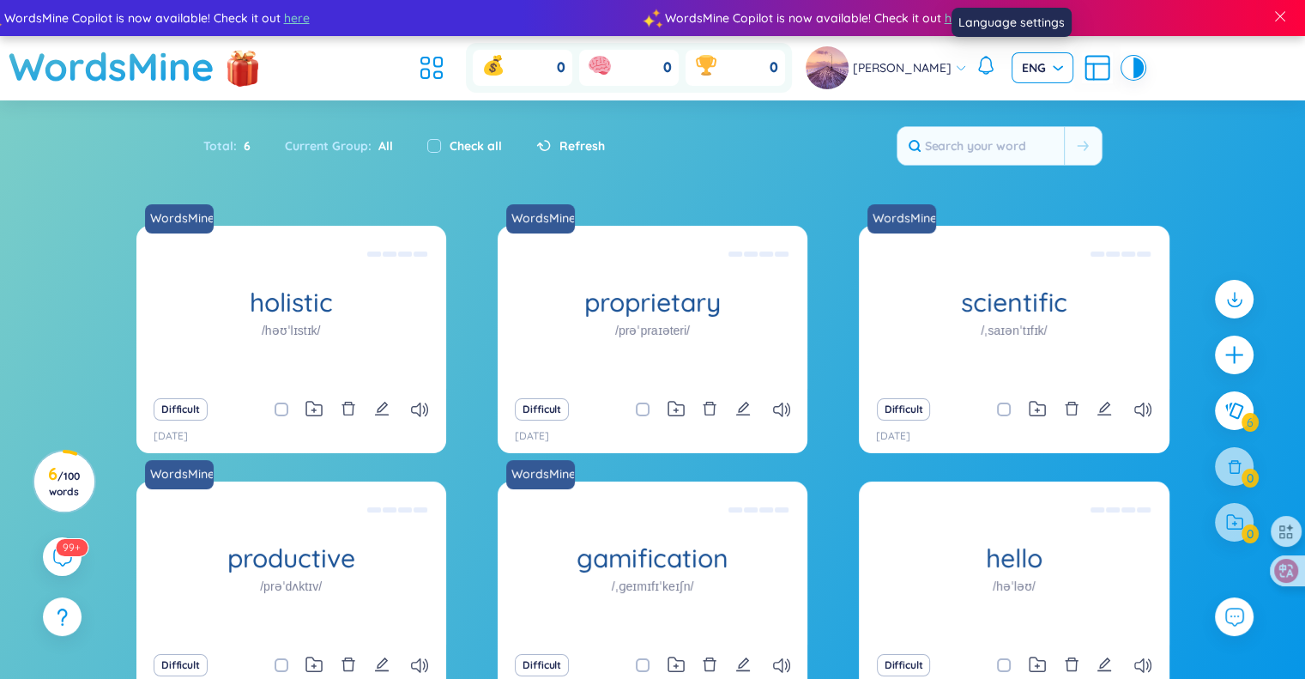
click at [1022, 68] on span "ENG" at bounding box center [1042, 67] width 41 height 17
click at [1009, 100] on div "VIE" at bounding box center [1009, 103] width 41 height 19
click at [1022, 75] on span "VIE" at bounding box center [1042, 67] width 41 height 17
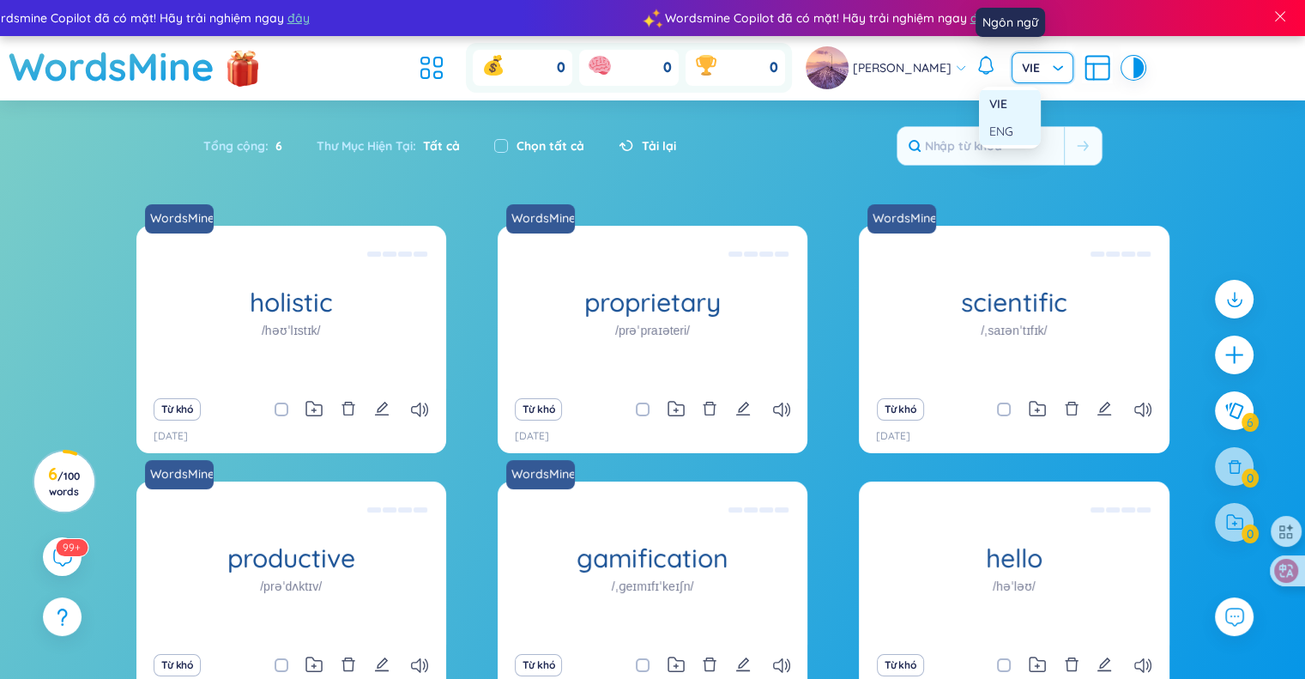
click at [1008, 130] on div "ENG" at bounding box center [1009, 131] width 41 height 19
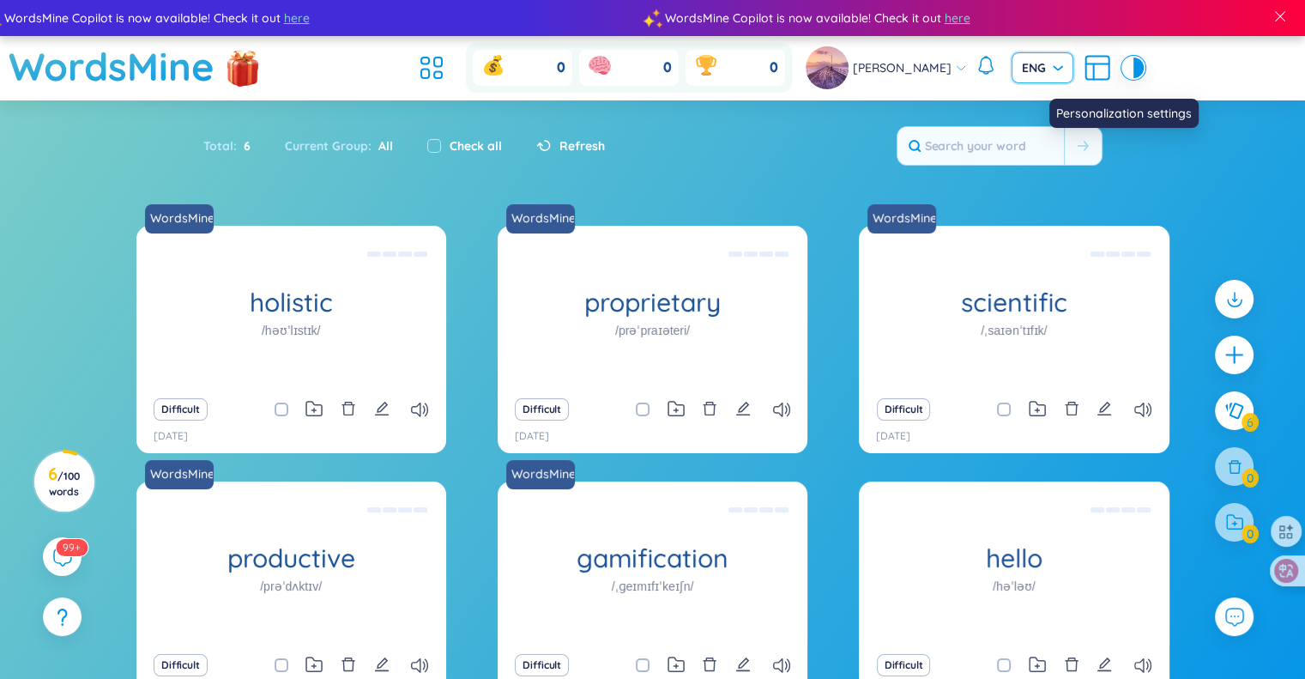
click at [1082, 73] on icon at bounding box center [1097, 67] width 31 height 31
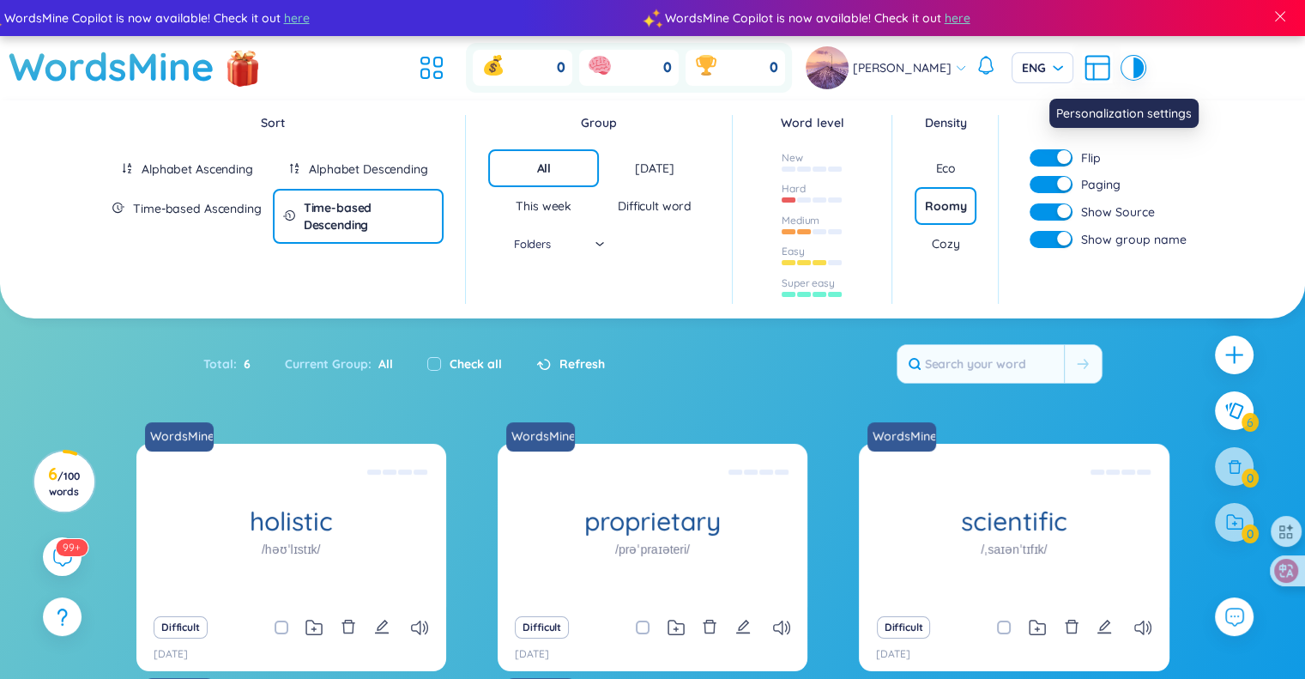
click at [1082, 73] on icon at bounding box center [1097, 67] width 31 height 31
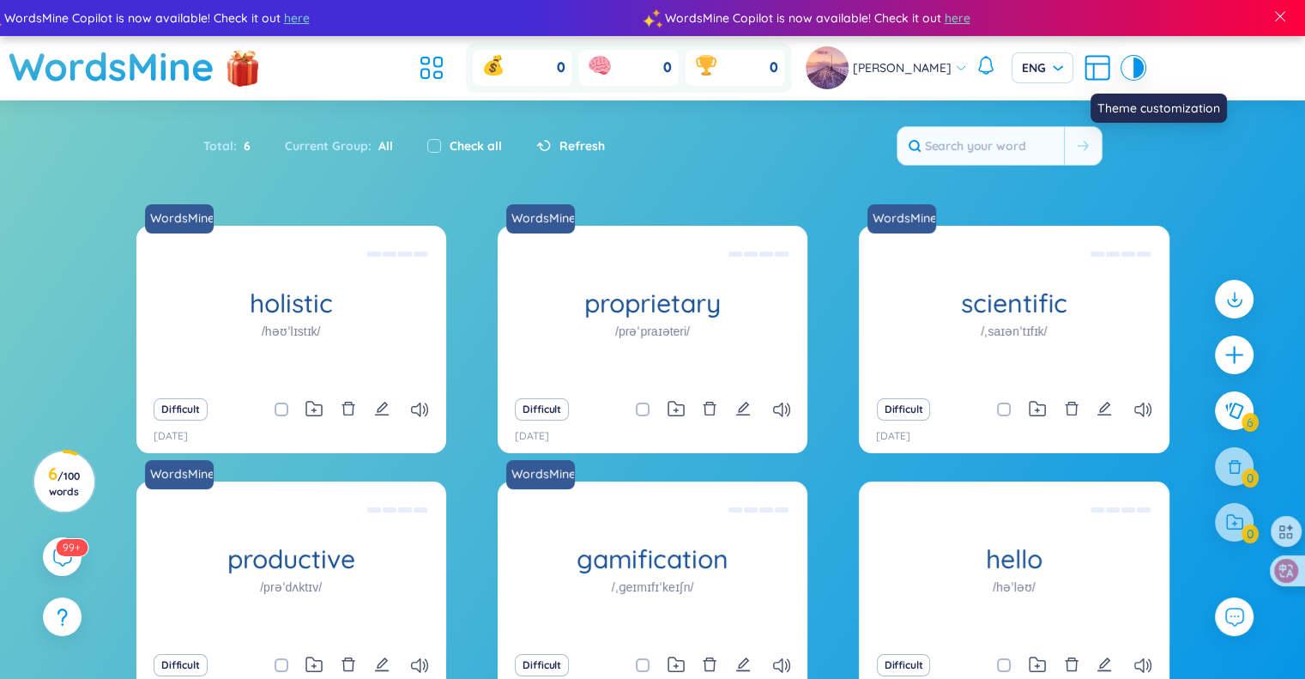
click at [1133, 71] on div at bounding box center [1138, 67] width 10 height 21
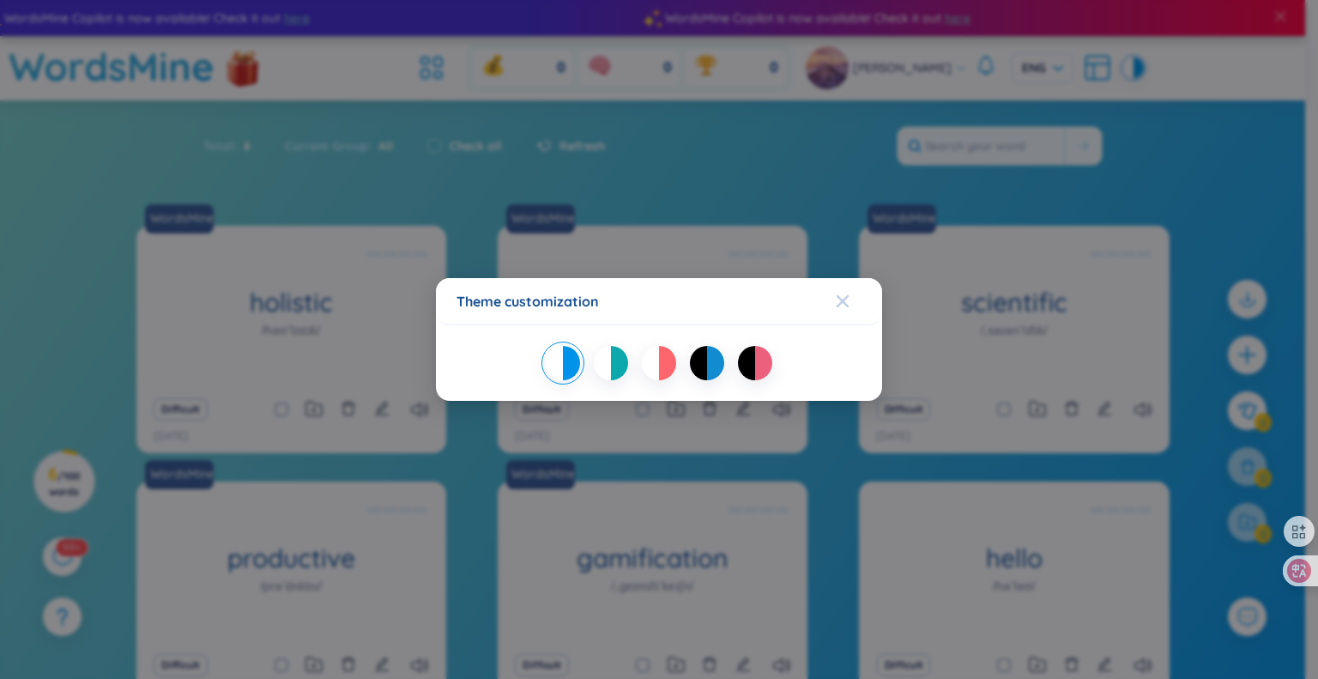
click at [851, 291] on span "Close" at bounding box center [859, 301] width 46 height 46
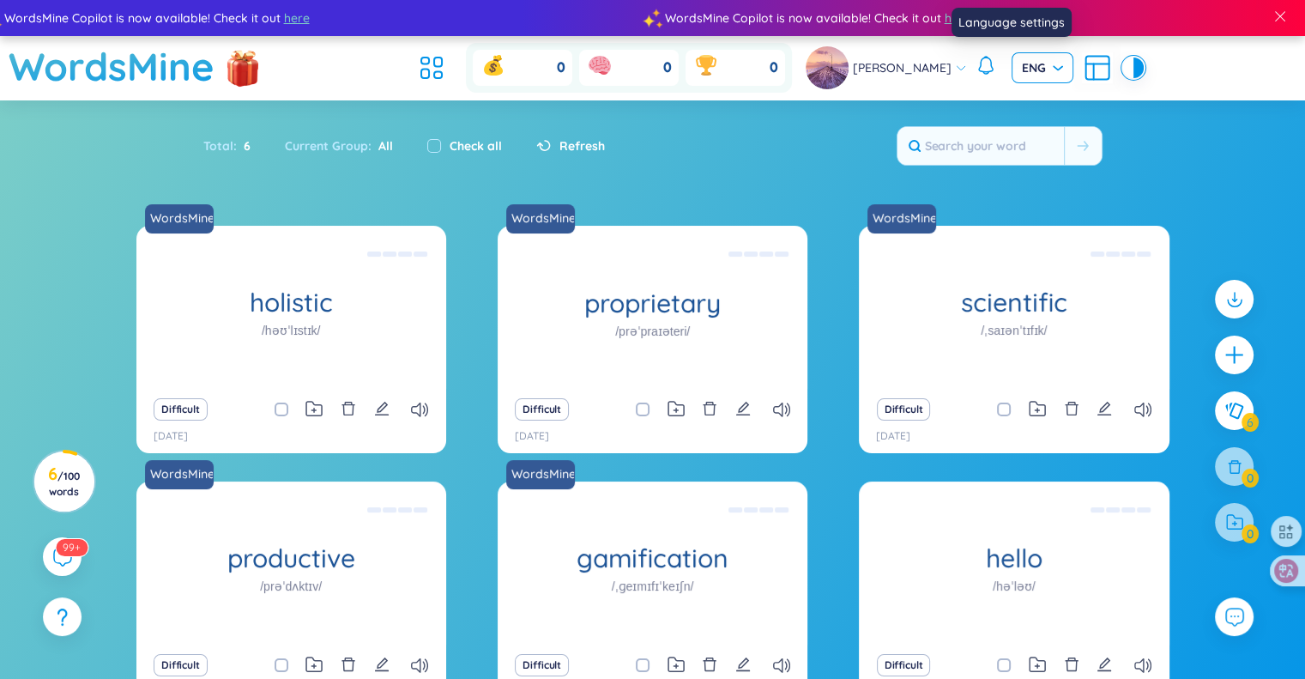
click at [1022, 71] on span "ENG" at bounding box center [1042, 67] width 41 height 17
click at [1005, 131] on div "ENG" at bounding box center [1009, 131] width 41 height 19
drag, startPoint x: 1202, startPoint y: 118, endPoint x: 1186, endPoint y: 116, distance: 15.5
click at [1202, 118] on section "Sort Alphabet Ascending Alphabet Descending Time-based Ascending Time-based Des…" at bounding box center [652, 432] width 1305 height 664
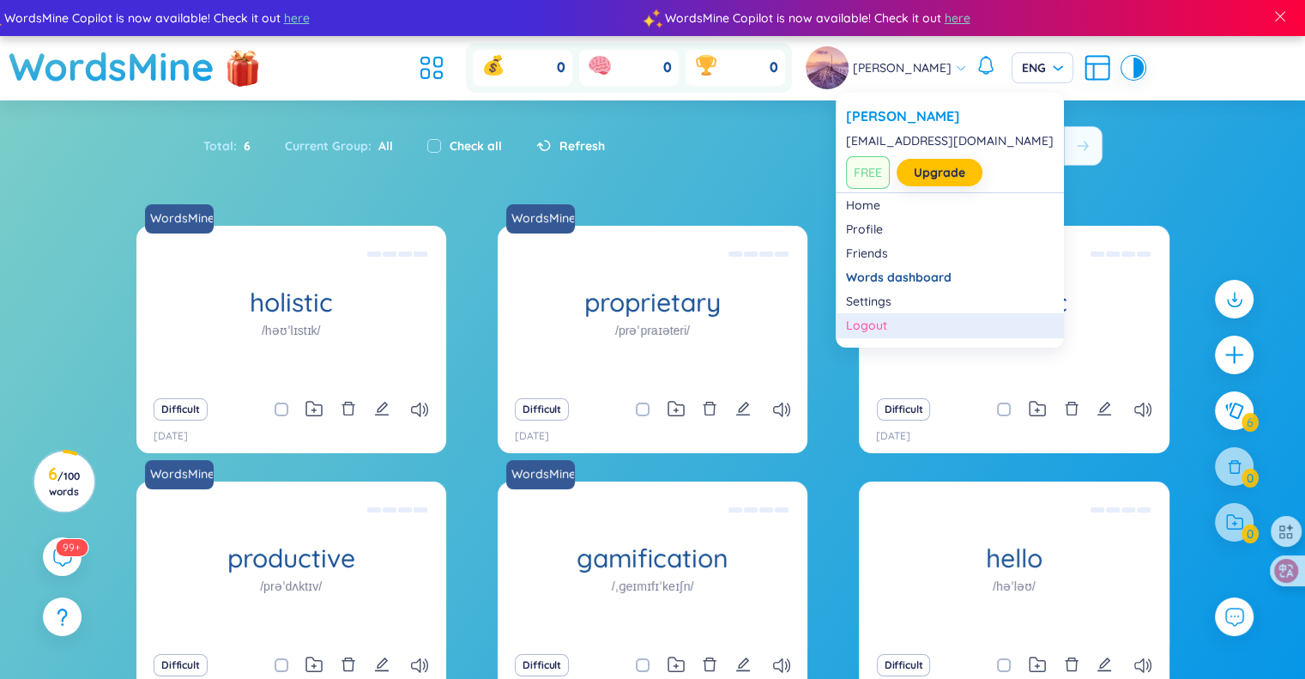
click at [897, 328] on div "Logout" at bounding box center [950, 325] width 208 height 17
